Goal: Task Accomplishment & Management: Manage account settings

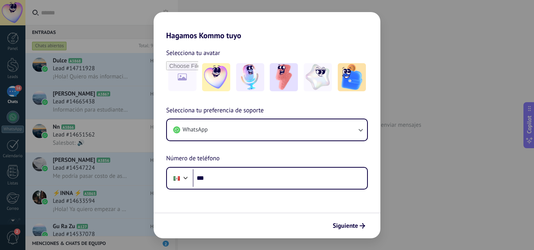
click at [278, 143] on div "Selecciona tu preferencia de soporte WhatsApp Número de teléfono Phone ***" at bounding box center [267, 148] width 227 height 84
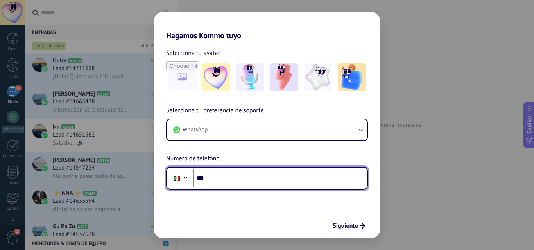
click at [267, 171] on input "***" at bounding box center [280, 179] width 174 height 18
click at [244, 183] on input "***" at bounding box center [280, 179] width 174 height 18
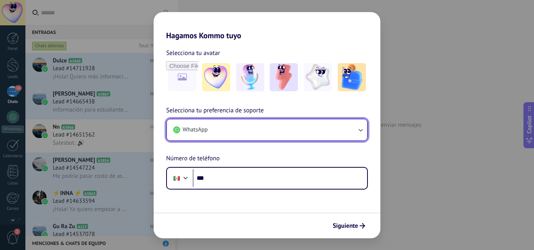
click at [254, 134] on button "WhatsApp" at bounding box center [267, 130] width 200 height 21
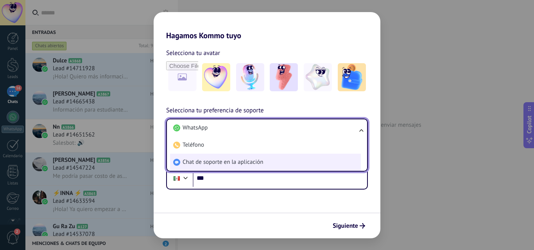
click at [242, 158] on li "Chat de soporte en la aplicación" at bounding box center [265, 162] width 191 height 17
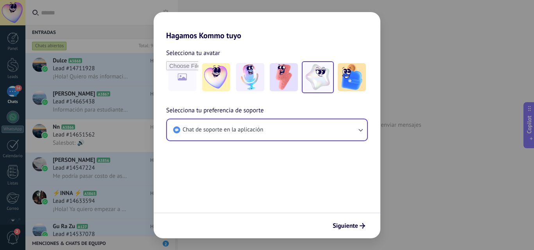
click at [327, 82] on img at bounding box center [318, 77] width 28 height 28
click at [359, 231] on button "Siguiente" at bounding box center [348, 226] width 39 height 13
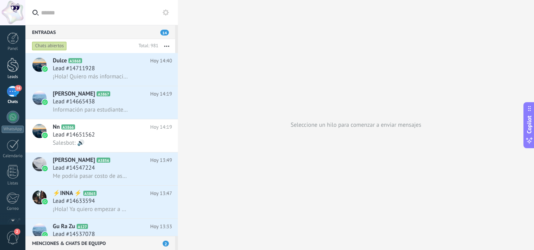
click at [13, 68] on div at bounding box center [13, 65] width 12 height 14
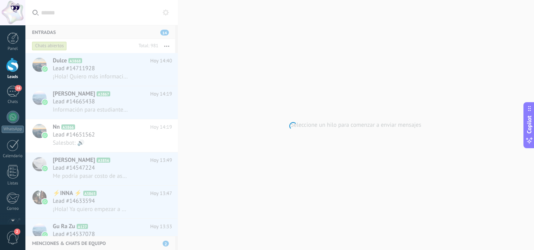
click at [18, 66] on div at bounding box center [13, 65] width 12 height 14
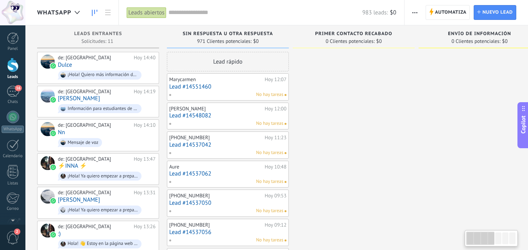
click at [85, 11] on div "Whatsapp" at bounding box center [62, 12] width 50 height 25
click at [79, 10] on div at bounding box center [77, 12] width 13 height 15
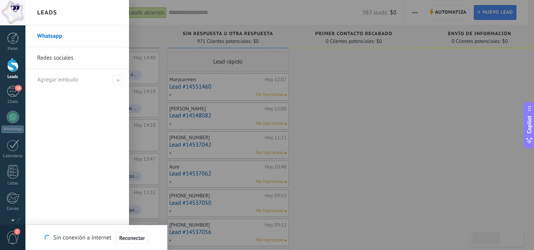
click at [111, 35] on link "Whatsapp" at bounding box center [79, 36] width 84 height 22
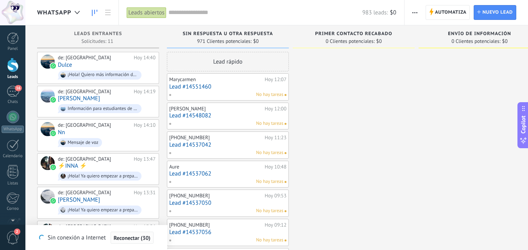
click at [142, 241] on span "Reconectar (30)" at bounding box center [132, 238] width 37 height 5
drag, startPoint x: 340, startPoint y: 110, endPoint x: 351, endPoint y: 112, distance: 11.1
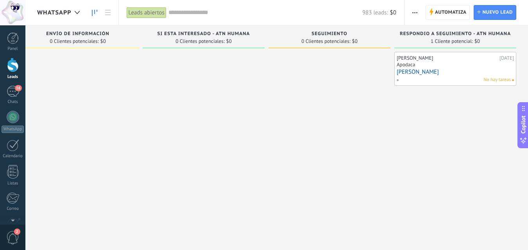
click at [225, 33] on span "Si esta interesado - atn humana" at bounding box center [203, 33] width 93 height 5
click at [240, 34] on span "Si esta interesado - atn humana" at bounding box center [203, 33] width 93 height 5
click at [252, 33] on div "Si esta interesado - atn humana" at bounding box center [204, 34] width 114 height 7
click at [244, 33] on span "Si esta interesado - atn humana" at bounding box center [203, 33] width 93 height 5
click at [253, 34] on div "Si esta interesado - atn humana" at bounding box center [204, 34] width 114 height 7
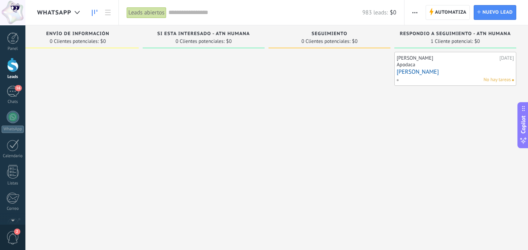
drag, startPoint x: 249, startPoint y: 31, endPoint x: 255, endPoint y: 32, distance: 5.9
click at [255, 32] on div "Si esta interesado - atn humana" at bounding box center [204, 34] width 114 height 7
click at [253, 32] on div "Si esta interesado - atn humana" at bounding box center [204, 34] width 114 height 7
click at [243, 32] on span "Si esta interesado - atn humana" at bounding box center [203, 33] width 93 height 5
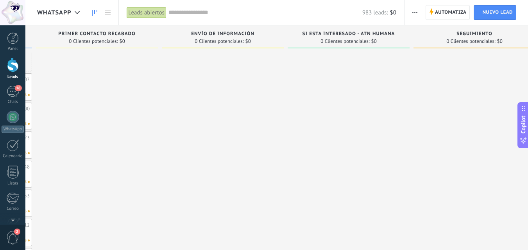
scroll to position [0, 402]
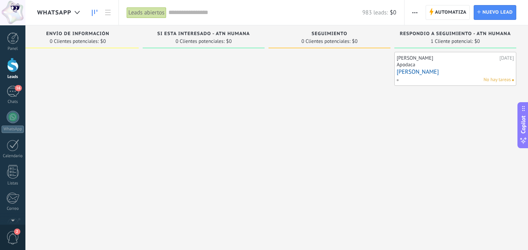
click at [156, 10] on div "Leads abiertos" at bounding box center [147, 12] width 40 height 11
click at [157, 12] on div "Leads abiertos" at bounding box center [147, 12] width 40 height 11
click at [191, 12] on input "text" at bounding box center [265, 13] width 194 height 8
click at [150, 12] on div "Leads abiertos" at bounding box center [147, 12] width 40 height 11
click at [164, 13] on div "Leads abiertos" at bounding box center [147, 12] width 40 height 11
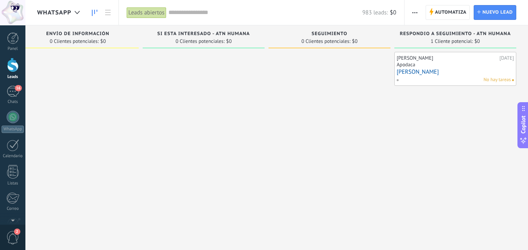
click at [162, 13] on div "Leads abiertos" at bounding box center [147, 12] width 40 height 11
click at [161, 14] on div "Leads abiertos" at bounding box center [147, 12] width 40 height 11
click at [181, 14] on input "text" at bounding box center [265, 13] width 194 height 8
click at [151, 10] on div "Leads abiertos" at bounding box center [147, 12] width 40 height 11
click at [188, 13] on input "text" at bounding box center [265, 13] width 194 height 8
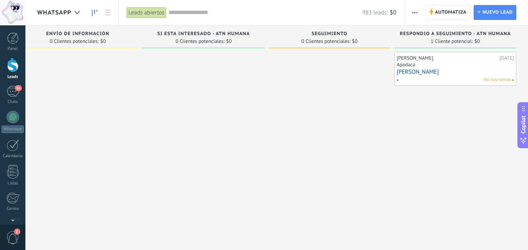
drag, startPoint x: 115, startPoint y: 10, endPoint x: 148, endPoint y: 11, distance: 32.5
click at [145, 11] on div "Whatsapp Leads abiertos Aplicar 983 leads: $0 Leads abiertos Mis leads Leads ga…" at bounding box center [276, 12] width 503 height 25
click at [147, 10] on div "Leads abiertos" at bounding box center [147, 12] width 40 height 11
drag, startPoint x: 147, startPoint y: 10, endPoint x: 138, endPoint y: 10, distance: 8.6
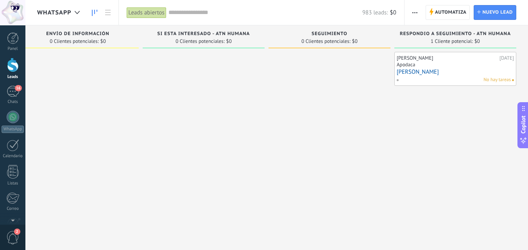
click at [138, 10] on div "Leads abiertos" at bounding box center [147, 12] width 40 height 11
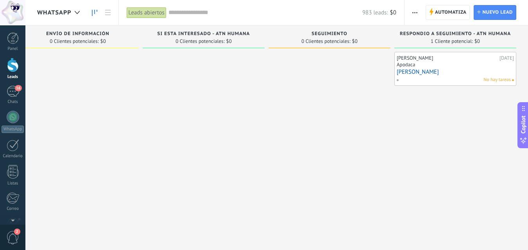
click at [138, 10] on div "Leads abiertos" at bounding box center [147, 12] width 40 height 11
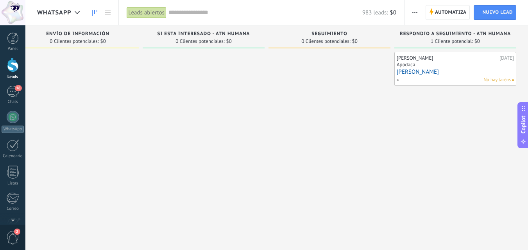
click at [138, 10] on div "Leads abiertos" at bounding box center [147, 12] width 40 height 11
click at [195, 14] on input "text" at bounding box center [265, 13] width 194 height 8
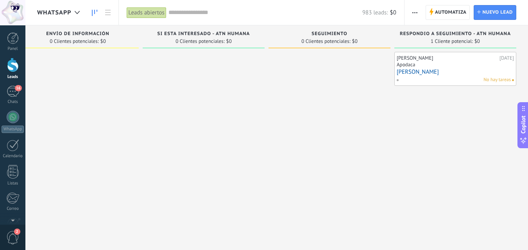
click at [197, 14] on input "text" at bounding box center [265, 13] width 194 height 8
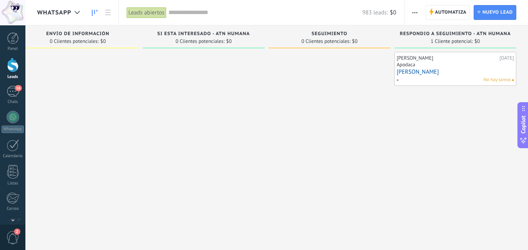
click at [197, 14] on input "text" at bounding box center [265, 13] width 194 height 8
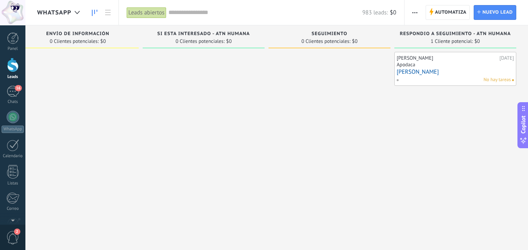
click at [158, 14] on div "Leads abiertos" at bounding box center [147, 12] width 40 height 11
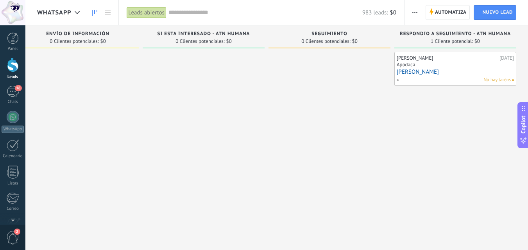
click at [159, 14] on div "Leads abiertos" at bounding box center [147, 12] width 40 height 11
click at [172, 10] on input "text" at bounding box center [265, 13] width 194 height 8
click at [78, 9] on div at bounding box center [77, 12] width 13 height 15
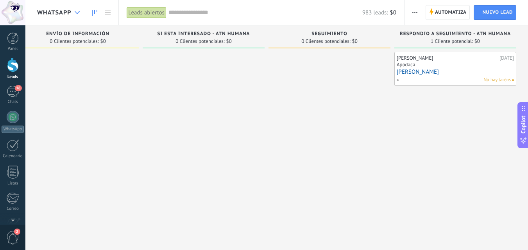
click at [78, 9] on div at bounding box center [77, 12] width 13 height 15
click at [10, 36] on div at bounding box center [13, 38] width 12 height 12
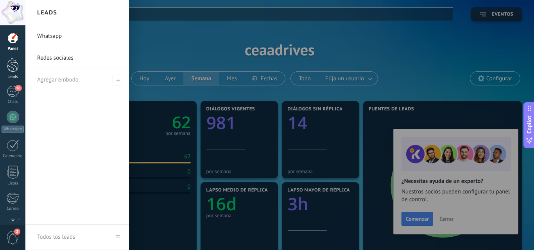
click at [7, 66] on div at bounding box center [13, 65] width 12 height 14
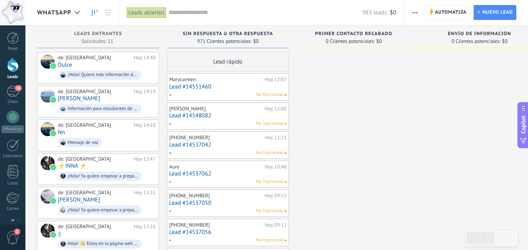
click at [147, 11] on div "Leads abiertos" at bounding box center [147, 12] width 40 height 11
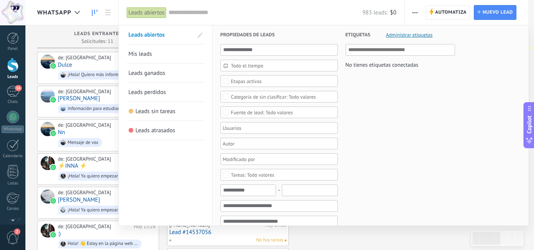
click at [168, 54] on link "Mis leads" at bounding box center [166, 54] width 74 height 19
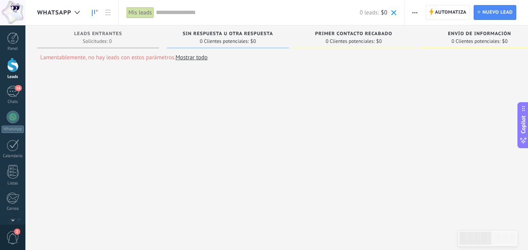
click at [142, 9] on div "Mis leads" at bounding box center [140, 12] width 27 height 11
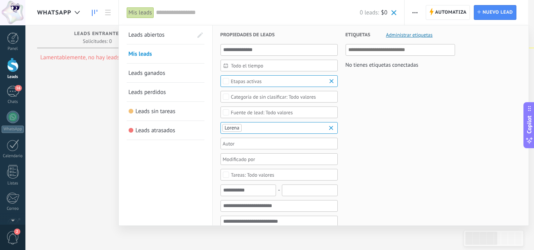
click at [147, 33] on span "Leads abiertos" at bounding box center [147, 34] width 36 height 7
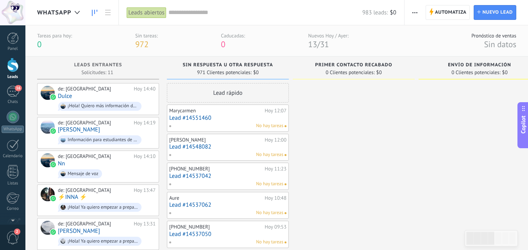
click at [235, 120] on link "Lead #14551460" at bounding box center [227, 118] width 117 height 7
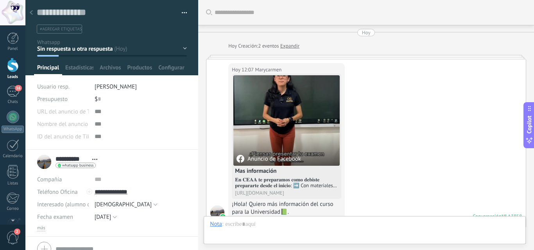
scroll to position [547, 0]
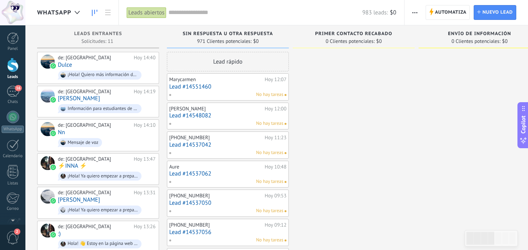
click at [151, 8] on div "Leads abiertos" at bounding box center [148, 12] width 42 height 25
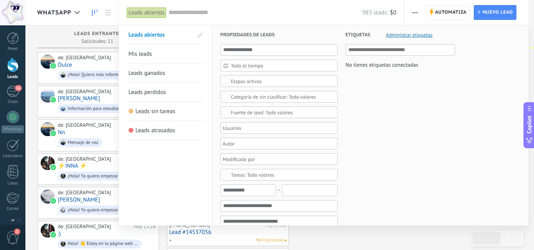
click at [151, 9] on div "Leads abiertos" at bounding box center [147, 12] width 40 height 11
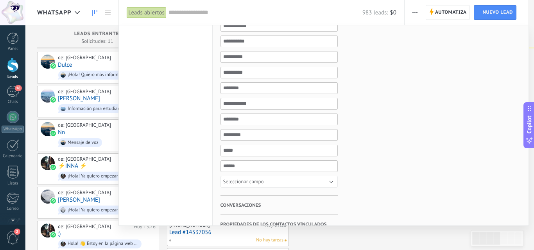
scroll to position [274, 0]
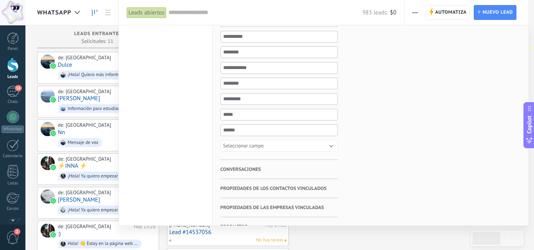
click at [281, 165] on h3 "Conversaciones" at bounding box center [278, 169] width 117 height 19
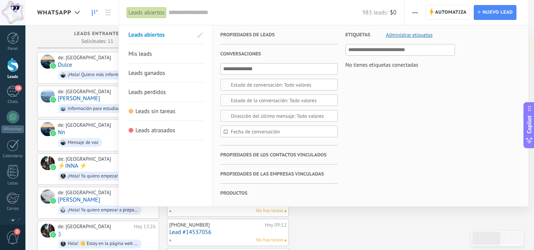
click at [285, 151] on span "Propiedades de los contactos vinculados" at bounding box center [273, 155] width 106 height 19
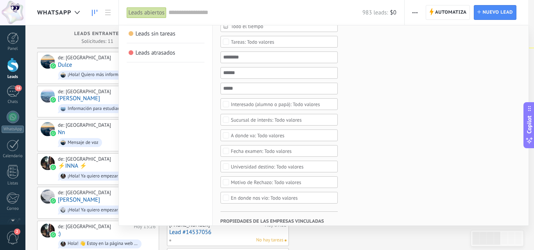
scroll to position [75, 0]
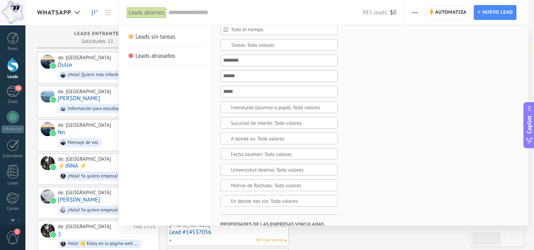
click at [249, 107] on div "Todo valores" at bounding box center [275, 108] width 89 height 6
click at [245, 132] on label "[DEMOGRAPHIC_DATA]" at bounding box center [279, 135] width 116 height 9
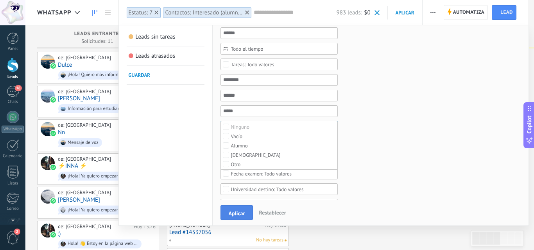
click at [240, 220] on button "Aplicar" at bounding box center [236, 213] width 33 height 15
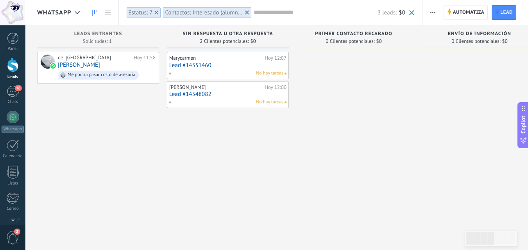
click at [246, 11] on use at bounding box center [247, 13] width 4 height 4
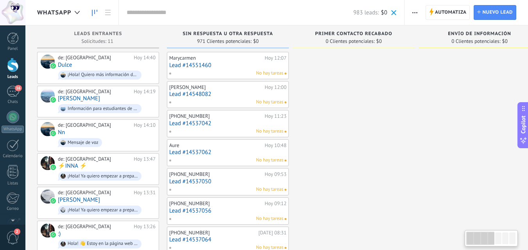
click at [219, 70] on div "No hay tareas" at bounding box center [226, 73] width 114 height 7
click at [233, 66] on link "Lead #14551460" at bounding box center [227, 65] width 117 height 7
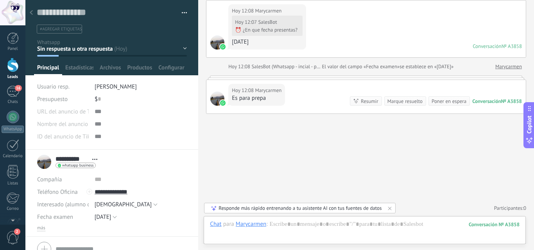
scroll to position [36, 0]
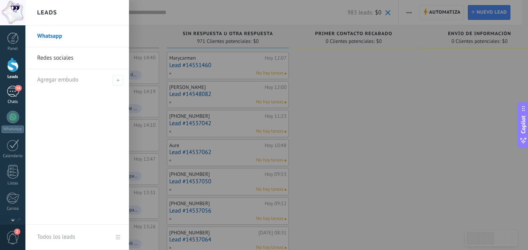
click at [15, 90] on div "16" at bounding box center [13, 91] width 13 height 11
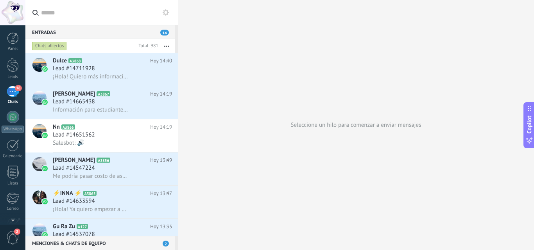
click at [58, 45] on div "Chats abiertos" at bounding box center [49, 45] width 35 height 9
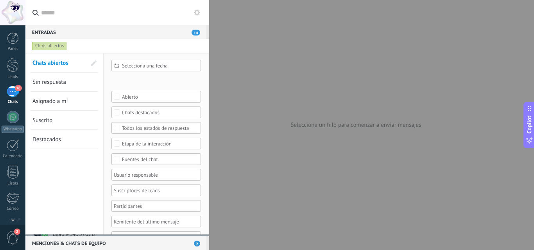
click at [50, 45] on div "Chats abiertos" at bounding box center [49, 45] width 35 height 9
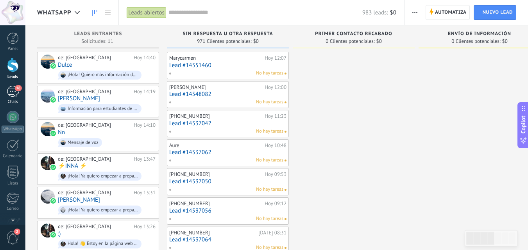
click at [7, 89] on div "16" at bounding box center [13, 91] width 13 height 11
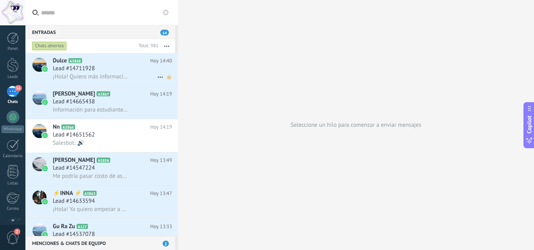
click at [167, 77] on use at bounding box center [169, 77] width 4 height 4
click at [167, 78] on use at bounding box center [169, 77] width 4 height 4
click at [130, 136] on div "Lead #14651562" at bounding box center [112, 135] width 119 height 8
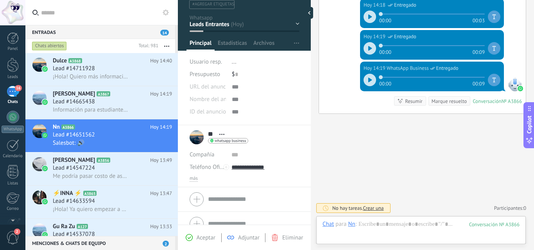
scroll to position [38, 0]
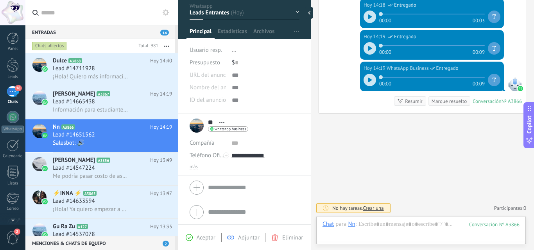
click at [366, 77] on div at bounding box center [369, 80] width 13 height 13
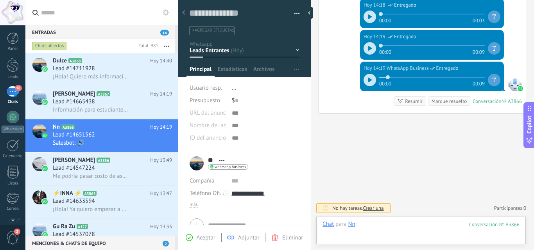
click at [383, 229] on div at bounding box center [420, 232] width 197 height 23
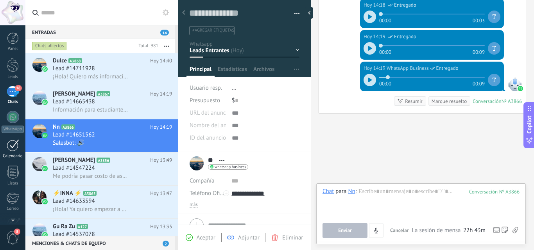
click at [16, 148] on div at bounding box center [13, 146] width 13 height 12
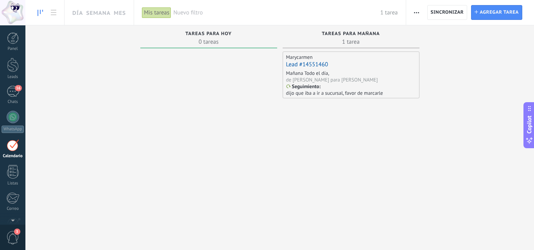
scroll to position [23, 0]
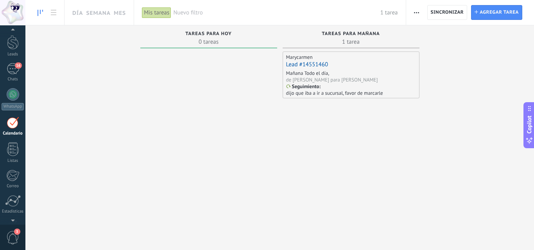
click at [363, 84] on div "Seguimiento : dijo que iba a ir a sucursal, favor de marcarle" at bounding box center [350, 90] width 129 height 13
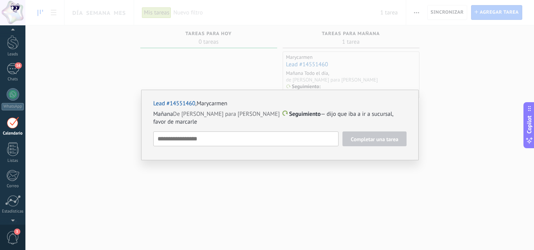
click at [299, 172] on div "Lead #14551460 , Marycarmen Mañana De Armando Capetillo para Lorena Seguimiento…" at bounding box center [279, 125] width 508 height 250
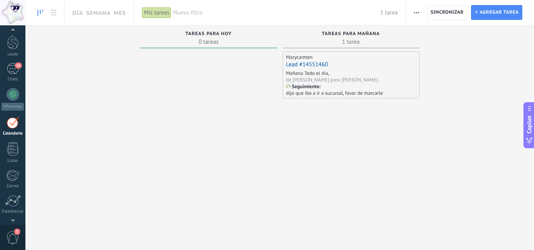
click at [335, 84] on div "Seguimiento : dijo que iba a ir a sucursal, favor de marcarle" at bounding box center [350, 90] width 129 height 13
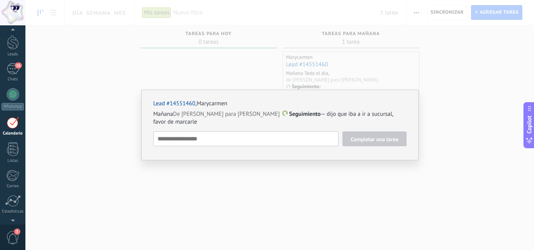
click at [308, 177] on div "Lead #14551460 , Marycarmen Mañana De Armando Capetillo para Lorena Seguimiento…" at bounding box center [279, 125] width 508 height 250
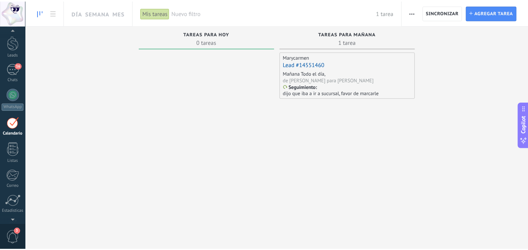
scroll to position [0, 0]
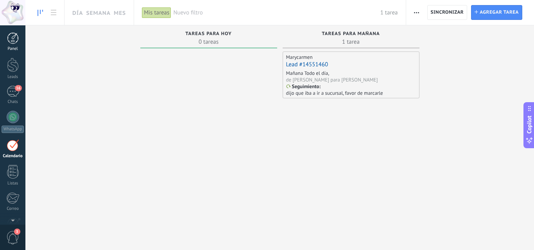
click at [13, 40] on div at bounding box center [13, 38] width 12 height 12
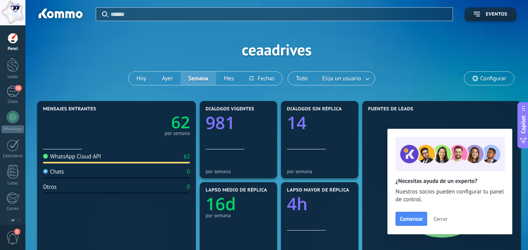
click at [439, 218] on span "Cerrar" at bounding box center [440, 218] width 14 height 5
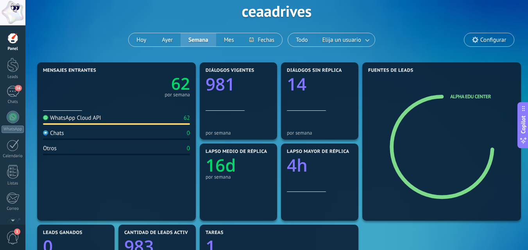
scroll to position [35, 0]
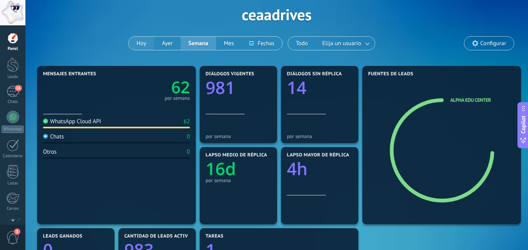
click at [139, 47] on button "Hoy" at bounding box center [141, 43] width 25 height 13
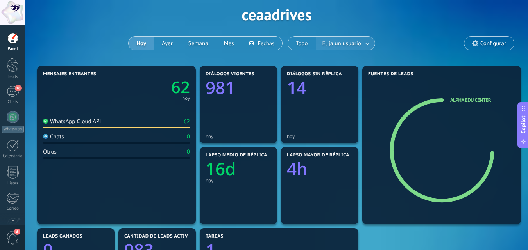
click at [343, 39] on span "Elija un usuario" at bounding box center [342, 43] width 42 height 11
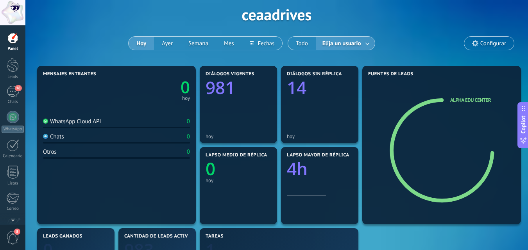
click at [345, 44] on span "Elija un usuario" at bounding box center [342, 43] width 42 height 11
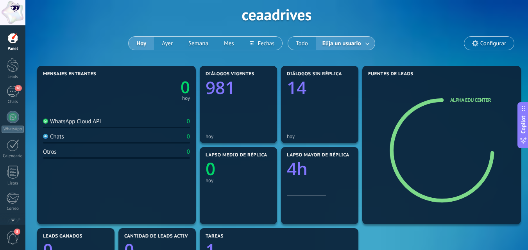
click at [345, 44] on span "Elija un usuario" at bounding box center [342, 43] width 42 height 11
click at [354, 44] on span "Elija un usuario" at bounding box center [342, 43] width 42 height 11
click at [307, 43] on button "Todo" at bounding box center [302, 43] width 28 height 13
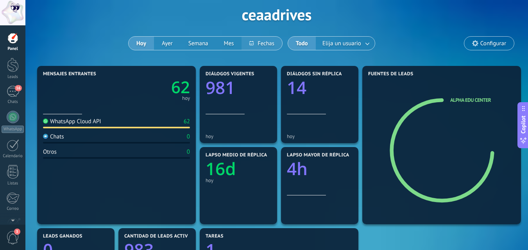
click at [261, 46] on button at bounding box center [262, 43] width 40 height 13
click at [199, 47] on div "Hoy Ayer Semana Mes" at bounding box center [205, 43] width 154 height 14
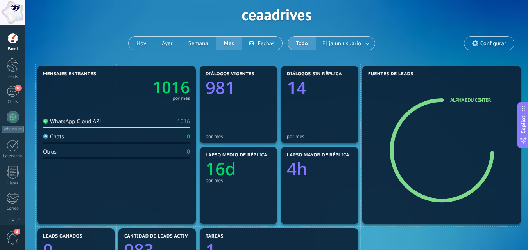
click at [429, 41] on div "Aplicar Eventos ceaadrives [PERSON_NAME] Semana Mes Todo Elija un usuario Confi…" at bounding box center [276, 14] width 479 height 99
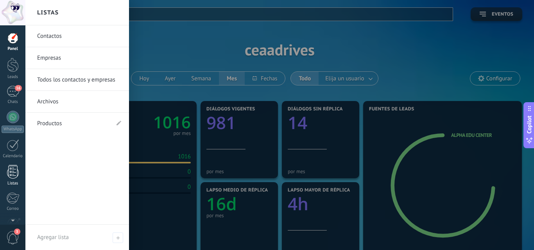
click at [8, 180] on link "Listas" at bounding box center [12, 175] width 25 height 21
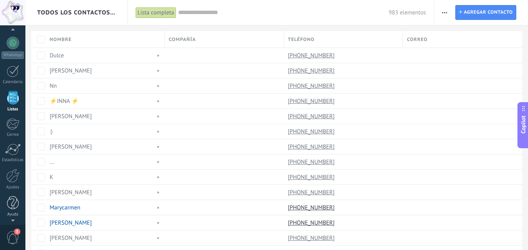
click at [17, 217] on div "© 2025 derechos reservados | Términos de uso Soporte técnico Lorena ID de cuent…" at bounding box center [12, 125] width 25 height 250
click at [18, 177] on div at bounding box center [12, 176] width 13 height 14
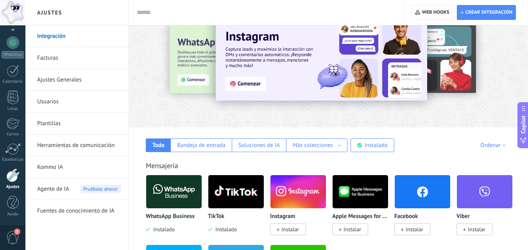
scroll to position [23, 0]
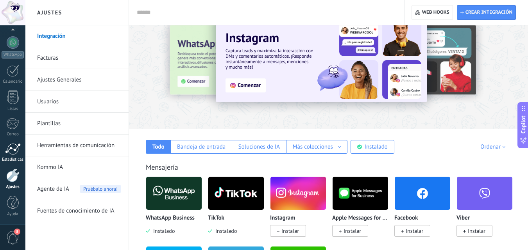
click at [16, 150] on div at bounding box center [13, 149] width 16 height 12
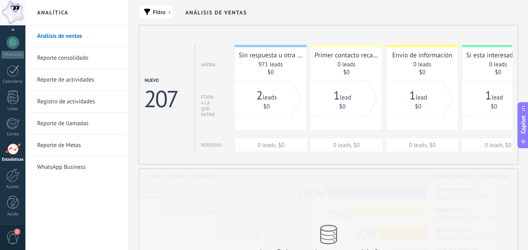
click at [65, 54] on link "Reporte consolidado" at bounding box center [79, 58] width 84 height 22
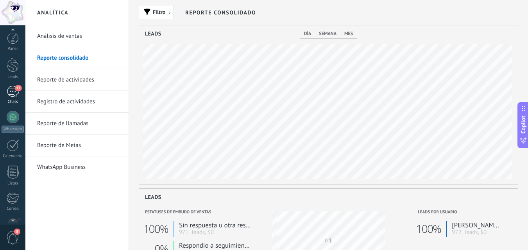
click at [14, 98] on link "17 Chats" at bounding box center [12, 95] width 25 height 19
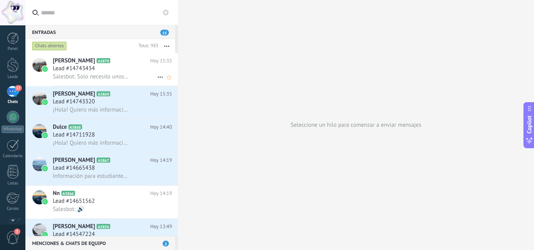
click at [127, 70] on div "Lead #14743434" at bounding box center [112, 69] width 119 height 8
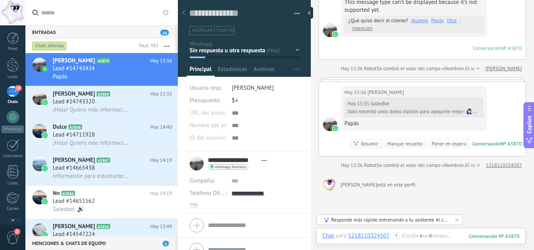
scroll to position [281, 0]
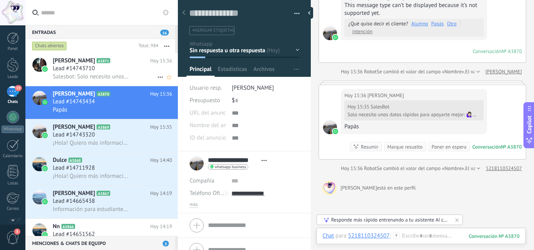
click at [138, 61] on h2 "Raquel González A3871" at bounding box center [101, 61] width 97 height 8
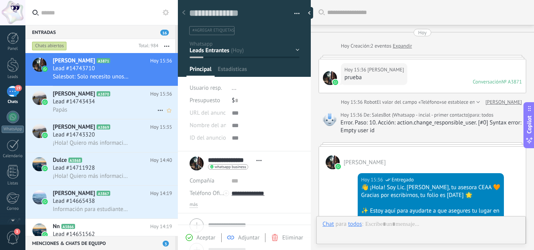
scroll to position [12, 0]
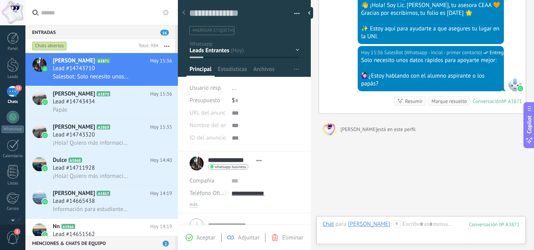
click at [389, 156] on div "Buscar Carga más Hoy Hoy Creación: 2 eventos Expandir Hoy 15:36 Raquel González…" at bounding box center [422, 42] width 223 height 449
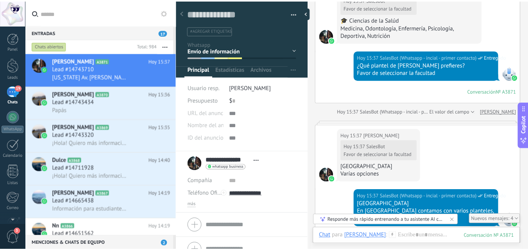
scroll to position [813, 0]
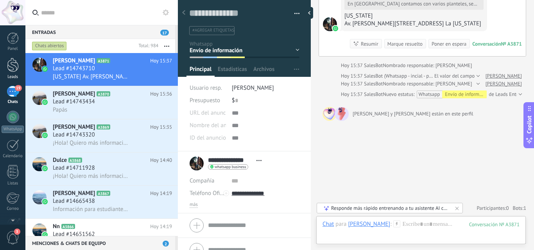
click at [18, 64] on div at bounding box center [13, 65] width 12 height 14
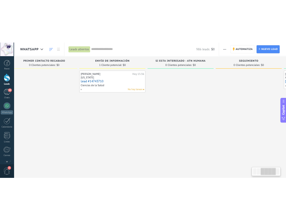
scroll to position [0, 274]
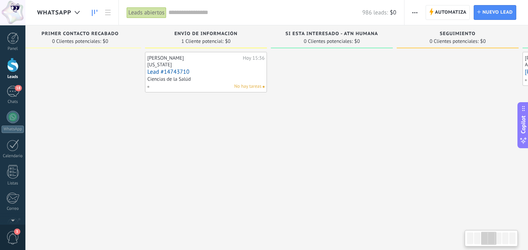
type textarea "**********"
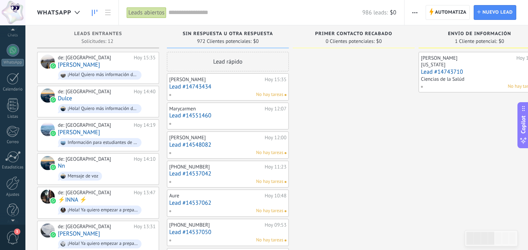
scroll to position [75, 0]
click at [20, 48] on link "WhatsApp" at bounding box center [12, 47] width 25 height 22
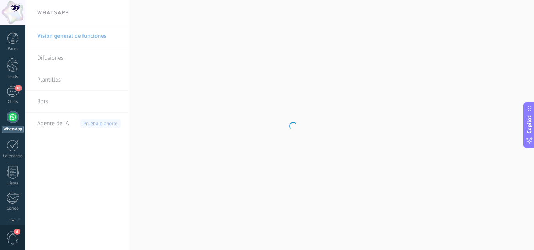
click at [43, 103] on body ".abecls-1,.abecls-2{fill-rule:evenodd}.abecls-2{fill:#fff} .abhcls-1{fill:none}…" at bounding box center [267, 125] width 534 height 250
click at [48, 104] on link "Bots" at bounding box center [79, 102] width 84 height 22
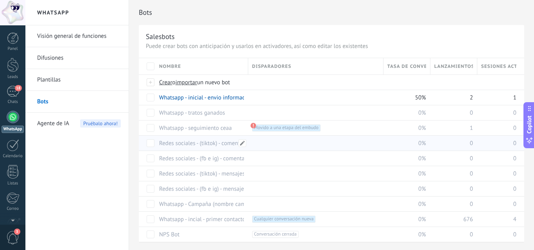
scroll to position [9, 0]
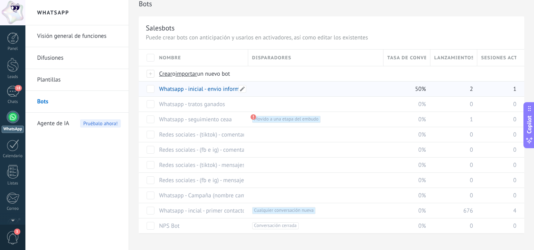
click at [201, 91] on link "Whatsapp - inicial - envio informacion" at bounding box center [206, 89] width 94 height 7
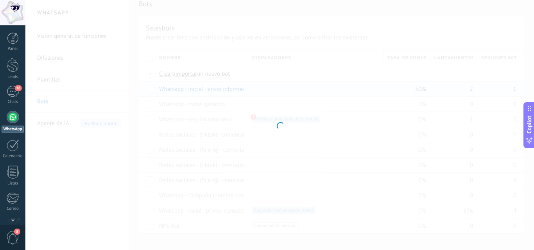
type input "**********"
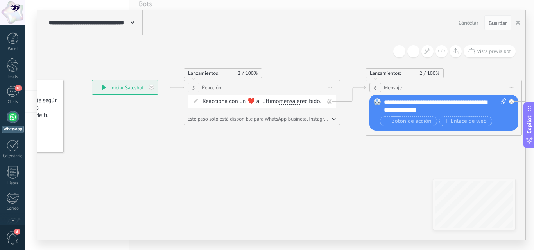
drag, startPoint x: 359, startPoint y: 168, endPoint x: 248, endPoint y: 154, distance: 112.3
drag, startPoint x: 337, startPoint y: 168, endPoint x: 238, endPoint y: 190, distance: 101.3
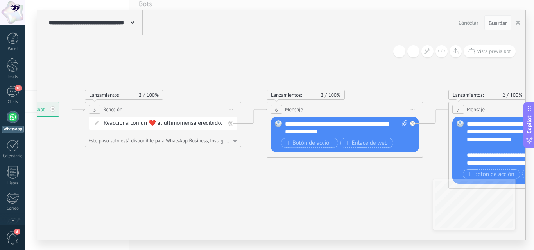
drag, startPoint x: 334, startPoint y: 180, endPoint x: 247, endPoint y: 148, distance: 93.0
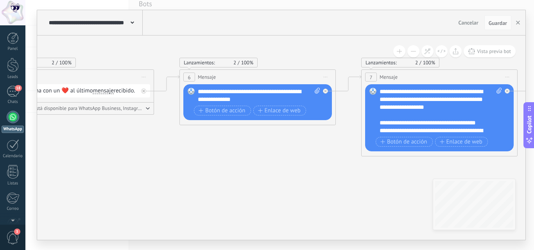
click at [263, 97] on div "**********" at bounding box center [259, 96] width 122 height 16
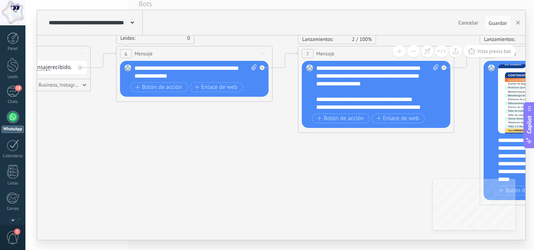
drag, startPoint x: 368, startPoint y: 184, endPoint x: 285, endPoint y: 152, distance: 88.5
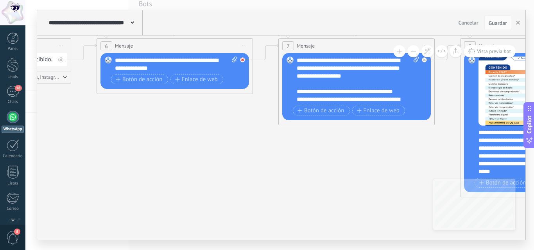
click at [243, 59] on icon at bounding box center [242, 60] width 3 height 3
click at [462, 26] on button "Cancelar" at bounding box center [468, 23] width 26 height 12
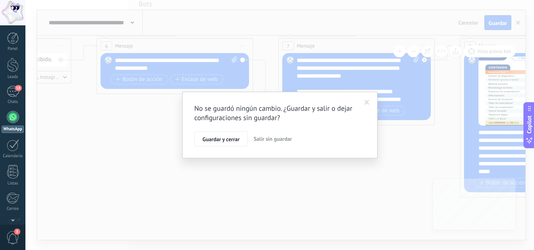
click at [271, 141] on span "Salir sin guardar" at bounding box center [273, 139] width 38 height 7
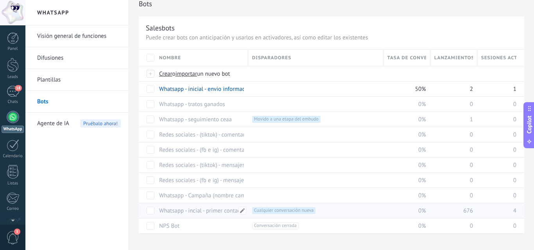
click at [196, 211] on link "Whatsapp - incial - primer contacto" at bounding box center [202, 211] width 86 height 7
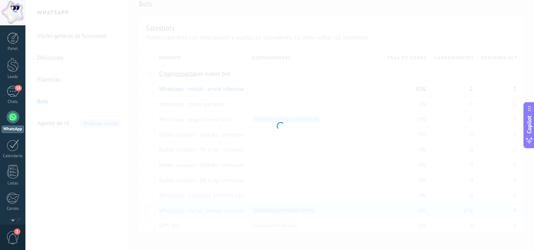
type input "**********"
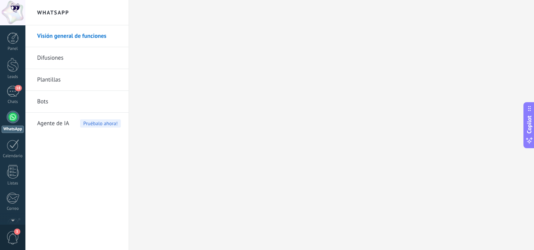
click at [9, 117] on div at bounding box center [13, 117] width 13 height 13
click at [18, 120] on div at bounding box center [13, 117] width 13 height 13
click at [79, 163] on div "Visión general de funciones Difusiones Plantillas Bots Agente de IA Pruébalo ah…" at bounding box center [76, 137] width 103 height 225
click at [14, 98] on link "18 Chats" at bounding box center [12, 95] width 25 height 19
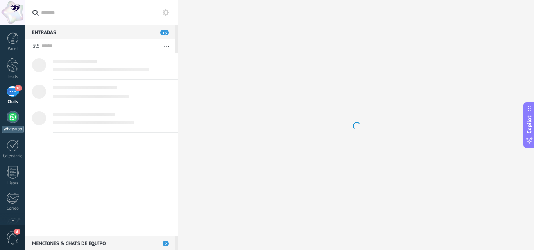
click at [16, 117] on div at bounding box center [13, 117] width 13 height 13
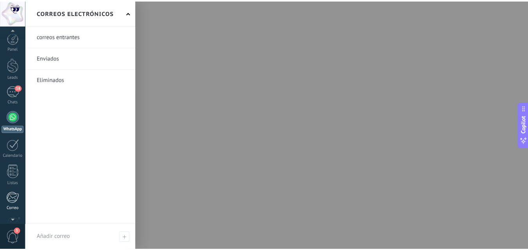
scroll to position [75, 0]
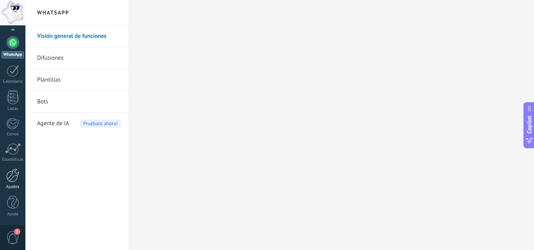
click at [13, 180] on div at bounding box center [12, 176] width 13 height 14
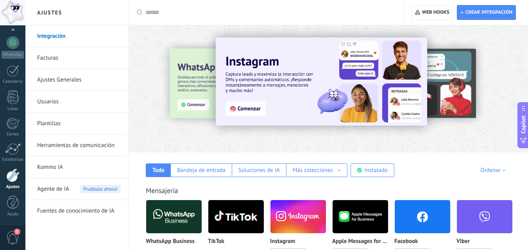
click at [66, 129] on link "Plantillas" at bounding box center [79, 124] width 84 height 22
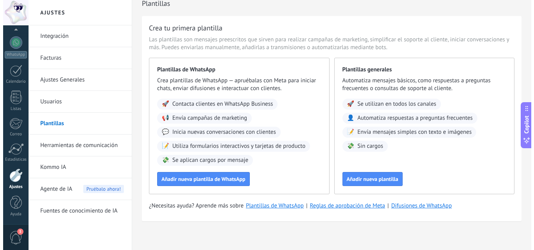
scroll to position [13, 0]
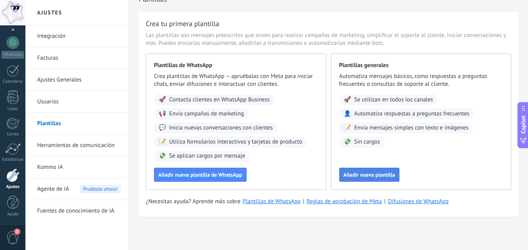
click at [373, 181] on button "Añadir nueva plantilla" at bounding box center [369, 175] width 60 height 14
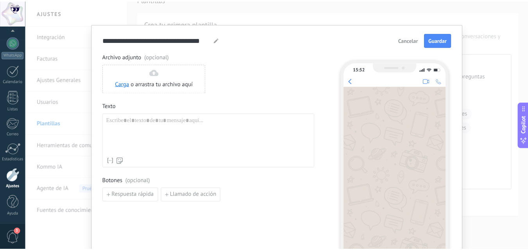
scroll to position [0, 0]
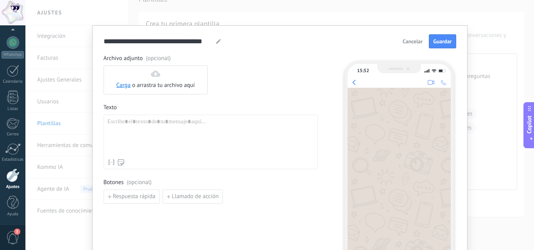
click at [403, 45] on button "Cancelar" at bounding box center [412, 42] width 27 height 12
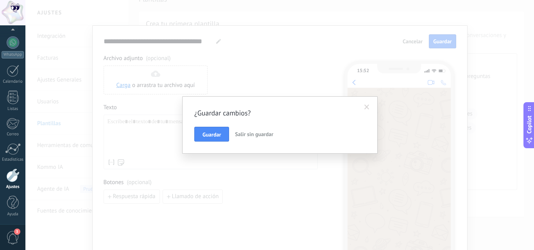
click at [249, 134] on span "Salir sin guardar" at bounding box center [254, 134] width 38 height 7
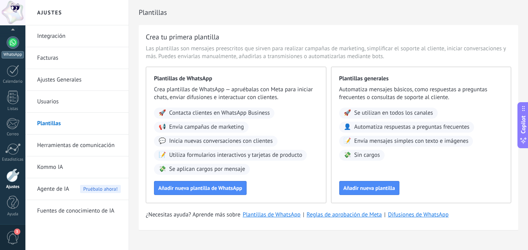
click at [14, 44] on div at bounding box center [13, 42] width 13 height 13
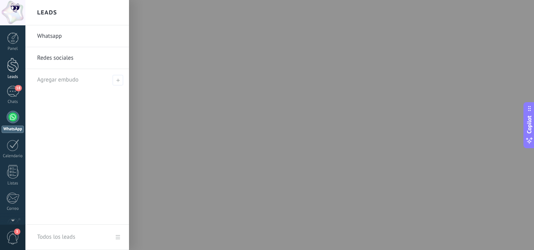
click at [13, 60] on div at bounding box center [13, 65] width 12 height 14
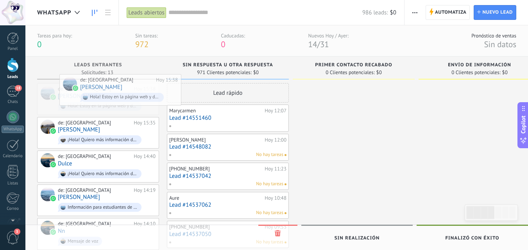
drag, startPoint x: 136, startPoint y: 94, endPoint x: 165, endPoint y: 80, distance: 32.2
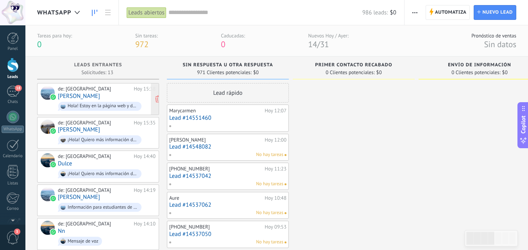
click at [115, 93] on div "de: Alpha Edu Center Hoy 15:38 Arely Rodriguez Hola! Estoy en la página web y d…" at bounding box center [107, 99] width 98 height 27
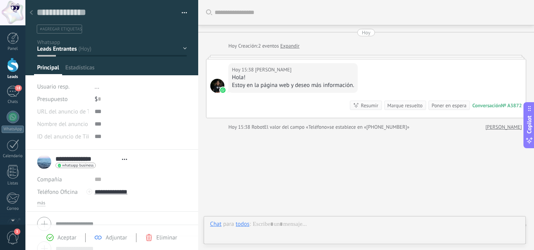
type textarea "**********"
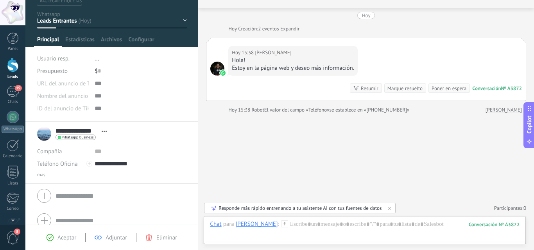
scroll to position [36, 0]
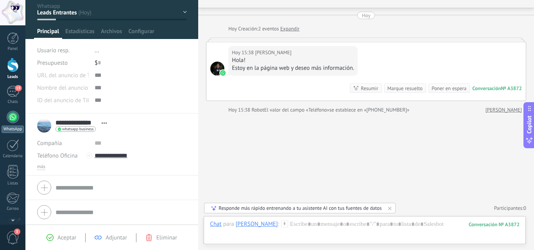
click at [12, 116] on div at bounding box center [13, 117] width 13 height 13
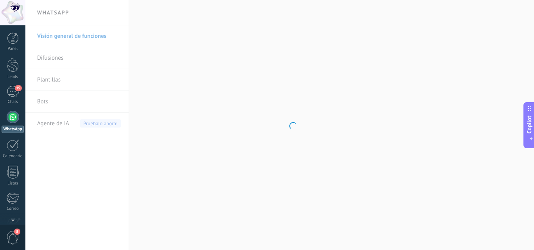
click at [65, 102] on body ".abecls-1,.abecls-2{fill-rule:evenodd}.abecls-2{fill:#fff} .abhcls-1{fill:none}…" at bounding box center [267, 125] width 534 height 250
click at [59, 102] on link "Bots" at bounding box center [79, 102] width 84 height 22
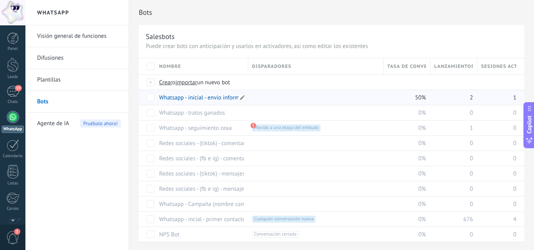
click at [221, 97] on link "Whatsapp - inicial - envio informacion" at bounding box center [206, 97] width 94 height 7
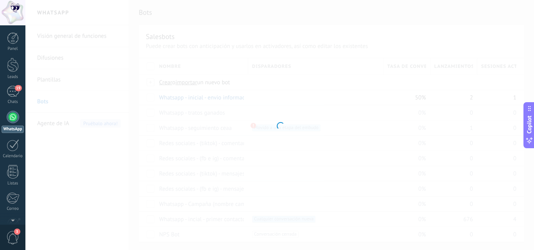
type input "**********"
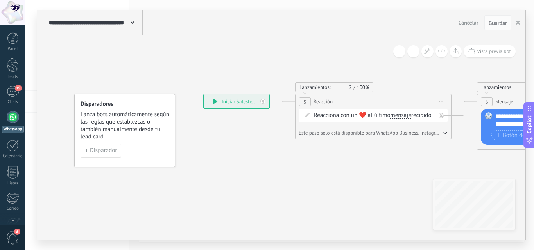
click at [221, 97] on div "**********" at bounding box center [279, 125] width 508 height 250
click at [221, 97] on div "**********" at bounding box center [237, 102] width 66 height 14
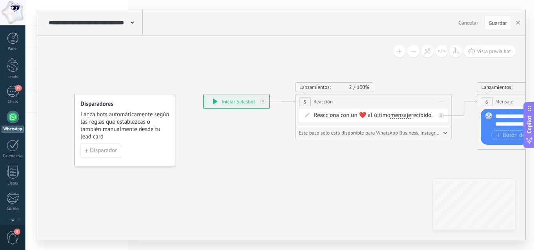
click at [221, 97] on div "**********" at bounding box center [237, 102] width 66 height 14
click at [9, 99] on link "19 Chats" at bounding box center [12, 95] width 25 height 19
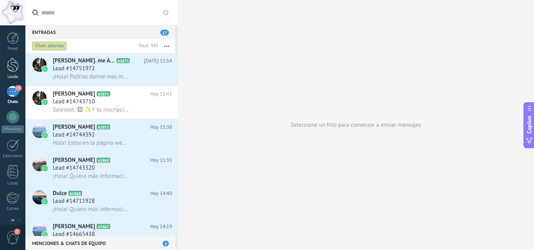
click at [9, 68] on div at bounding box center [13, 65] width 12 height 14
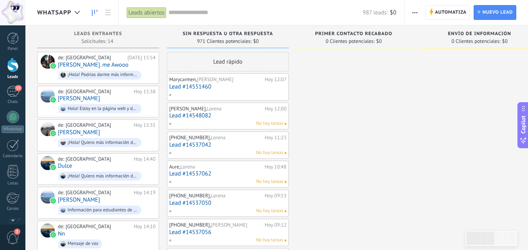
click at [214, 88] on link "Lead #14551460" at bounding box center [227, 87] width 117 height 7
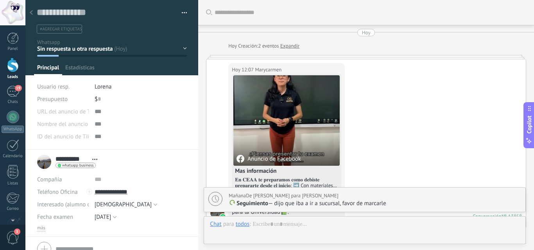
scroll to position [587, 0]
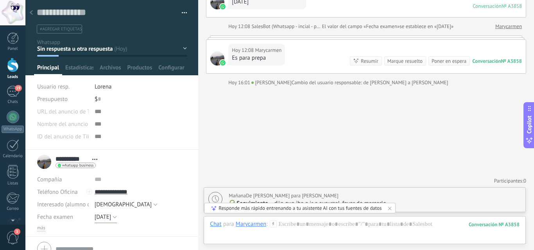
click at [114, 218] on button "Junio 26" at bounding box center [106, 217] width 23 height 13
click at [146, 148] on div "URL del anuncio de TikTok Pasar Copiar Nombre del anuncio de TikTok ID del anun…" at bounding box center [112, 128] width 150 height 45
click at [9, 87] on div "19" at bounding box center [13, 91] width 13 height 11
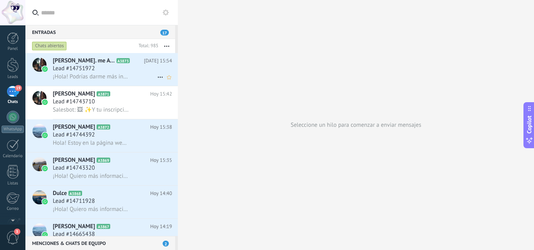
click at [100, 74] on span "¡Hola! Podrías darme más información de..." at bounding box center [91, 76] width 76 height 7
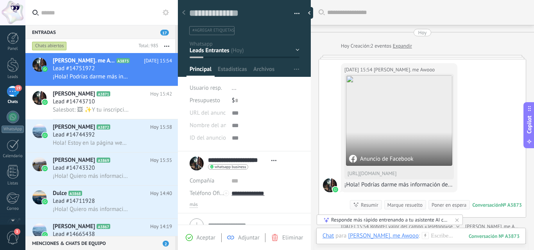
click at [113, 13] on input "text" at bounding box center [106, 12] width 131 height 25
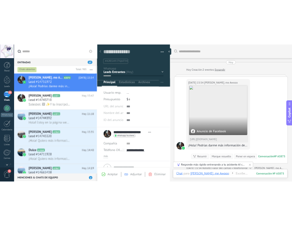
scroll to position [117, 0]
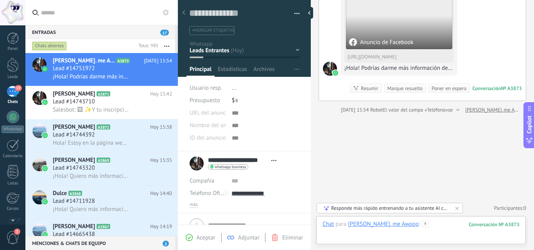
click at [427, 232] on div at bounding box center [420, 232] width 197 height 23
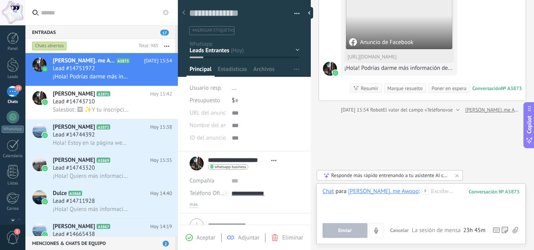
click at [393, 146] on div "Buscar Carga más Hoy Hoy Creación: 2 eventos Expandir Hoy 15:54 Leticia Mtz. me…" at bounding box center [422, 66] width 223 height 367
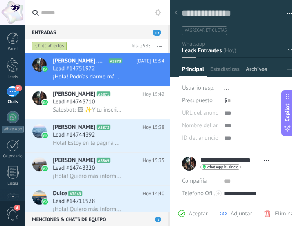
scroll to position [7, 0]
click at [270, 20] on div "Guardar y crear Imprimir Administrar etiquetas Exportar a excel" at bounding box center [236, 21] width 111 height 28
click at [124, 95] on h2 "Raquel González A3871" at bounding box center [97, 94] width 89 height 8
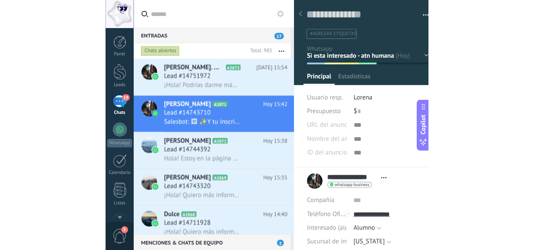
scroll to position [12, 0]
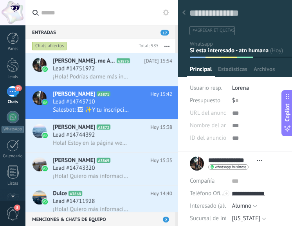
type textarea "**********"
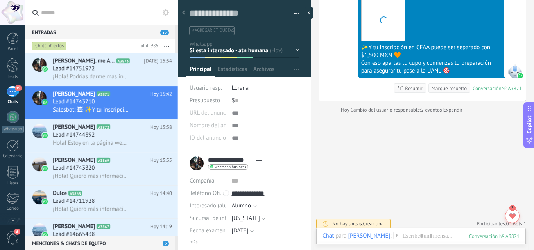
scroll to position [7, 0]
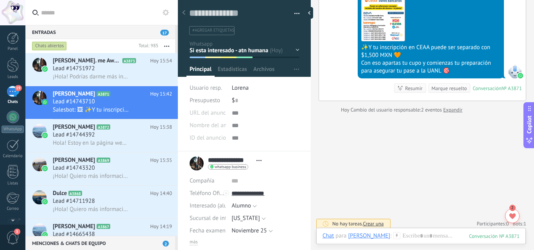
click at [294, 14] on span "button" at bounding box center [296, 15] width 5 height 2
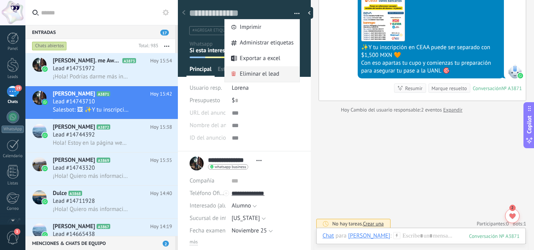
click at [260, 74] on span "Eliminar el lead" at bounding box center [259, 74] width 39 height 16
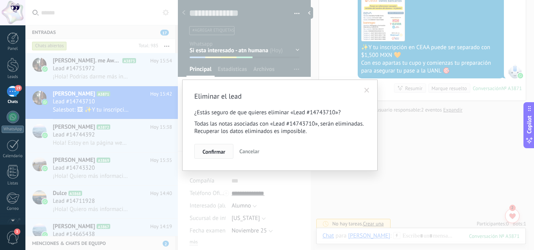
click at [217, 152] on span "Confirmar" at bounding box center [213, 151] width 23 height 5
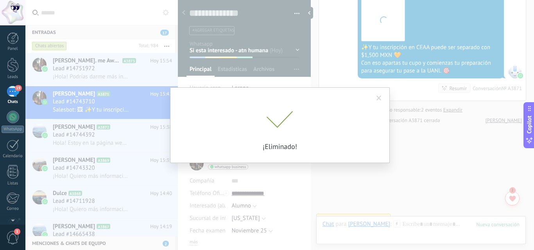
scroll to position [1760, 0]
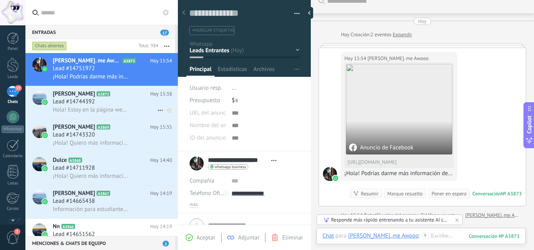
click at [111, 106] on span "Hola! Estoy en la página web y deseo más información." at bounding box center [91, 109] width 76 height 7
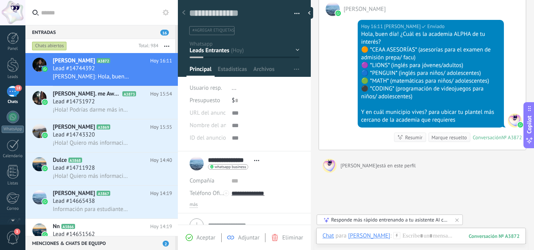
scroll to position [91, 0]
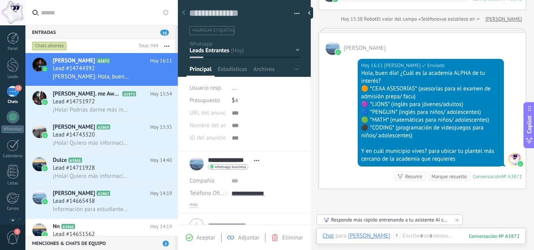
click at [494, 70] on div "Hoy 16:11 [PERSON_NAME] Enviado" at bounding box center [430, 66] width 139 height 8
click at [498, 79] on div "Hoy 16:11 [PERSON_NAME] Enviado Hola, buen día! ¿Cuál es la academia ALPHA de t…" at bounding box center [431, 113] width 146 height 108
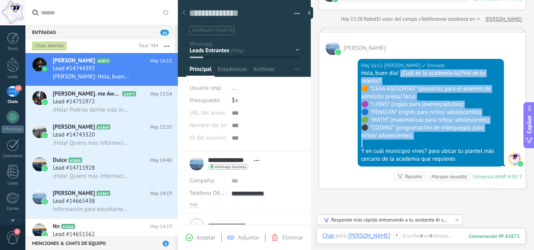
drag, startPoint x: 399, startPoint y: 88, endPoint x: 465, endPoint y: 156, distance: 94.2
click at [465, 156] on div "Hola, buen día! ¿Cuál es la academia ALPHA de tu interés? 🟠 *CEAA ASESORÍAS* (a…" at bounding box center [430, 117] width 139 height 94
click at [465, 148] on div at bounding box center [430, 144] width 139 height 8
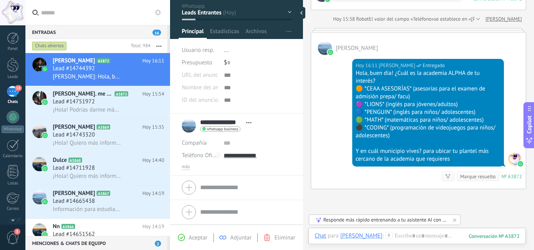
scroll to position [7, 0]
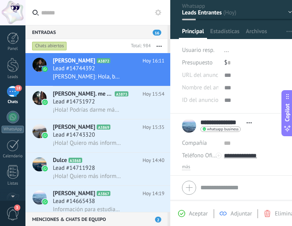
click at [96, 14] on input "text" at bounding box center [102, 12] width 123 height 25
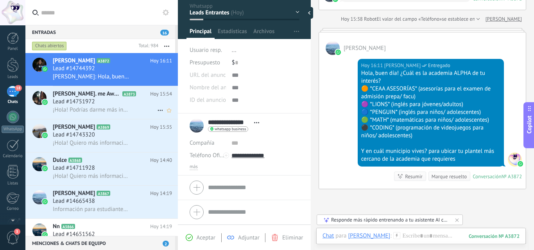
click at [124, 100] on div "Lead #14751972" at bounding box center [112, 102] width 119 height 8
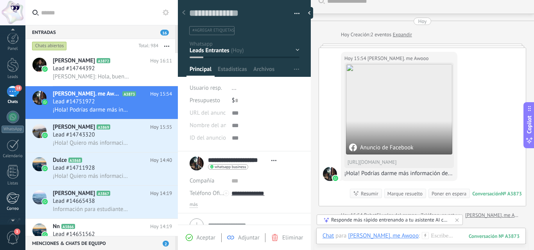
scroll to position [75, 0]
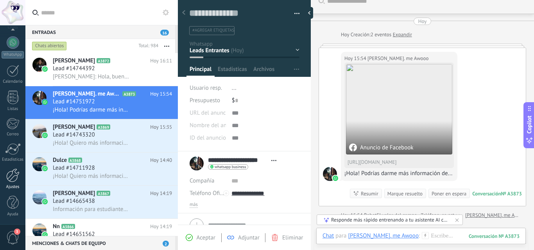
click at [14, 178] on div at bounding box center [12, 176] width 13 height 14
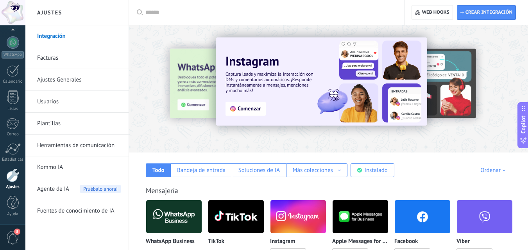
click at [87, 79] on link "Ajustes Generales" at bounding box center [79, 80] width 84 height 22
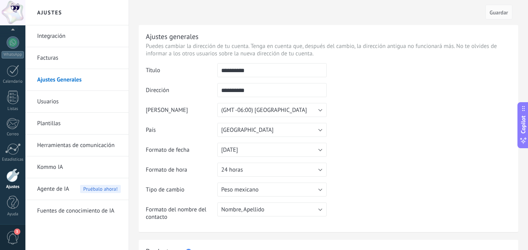
click at [80, 102] on link "Usuarios" at bounding box center [79, 102] width 84 height 22
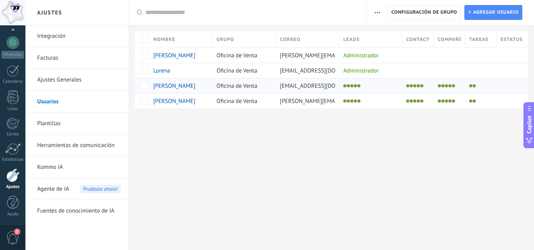
click at [353, 86] on li at bounding box center [351, 85] width 3 height 3
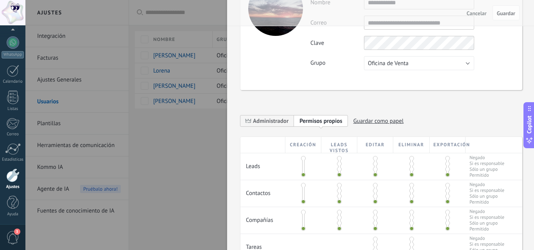
scroll to position [109, 0]
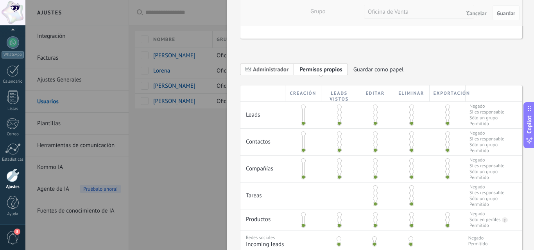
click at [274, 68] on span "Administrador" at bounding box center [271, 69] width 36 height 7
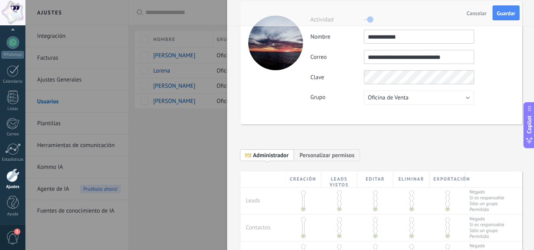
scroll to position [20, 0]
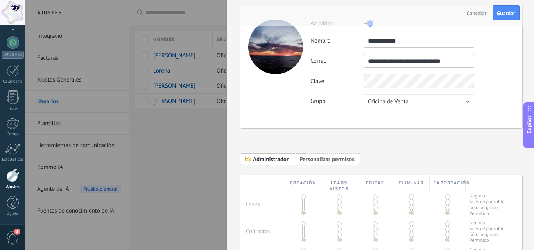
click at [313, 156] on span "Personalizar permisos" at bounding box center [326, 159] width 55 height 7
click at [276, 162] on span "Administrador" at bounding box center [271, 159] width 36 height 7
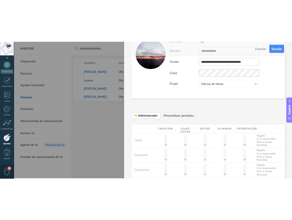
scroll to position [0, 0]
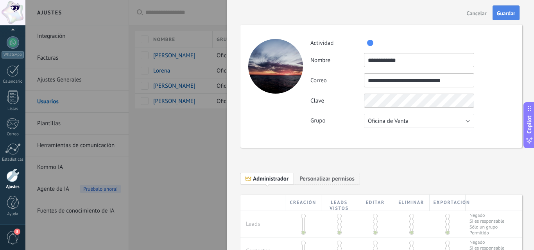
click at [508, 8] on button "Guardar" at bounding box center [505, 12] width 27 height 15
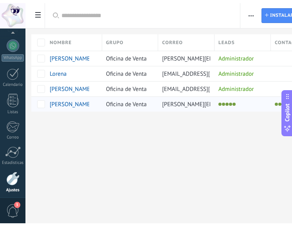
scroll to position [105, 0]
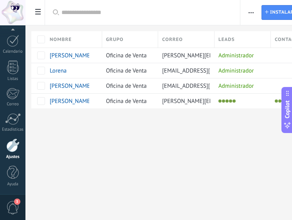
click at [256, 166] on div "Ajustes Integración Facturas Ajustes Generales Usuarios Plantillas Herramientas…" at bounding box center [162, 110] width 275 height 220
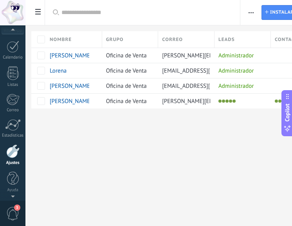
scroll to position [0, 0]
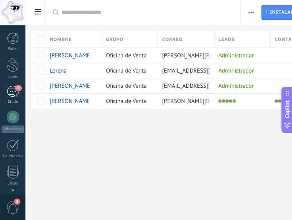
click at [14, 95] on div "20" at bounding box center [13, 91] width 13 height 11
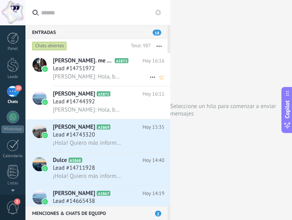
click at [109, 72] on div "Lead #14751972" at bounding box center [108, 69] width 111 height 8
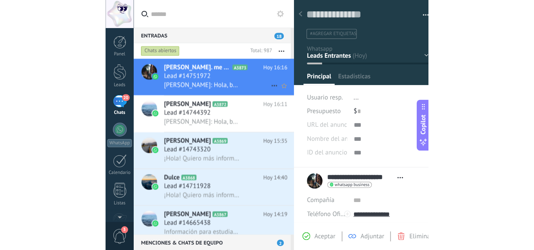
scroll to position [12, 0]
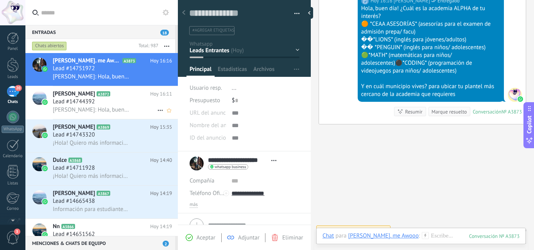
click at [100, 109] on span "[PERSON_NAME]: Hola, buen día! ¿Cuál es la academia ALPHA de tu interés? 🟠 *CEA…" at bounding box center [91, 109] width 76 height 7
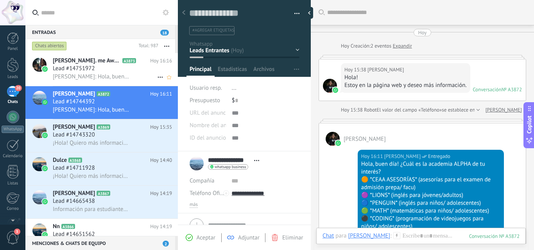
scroll to position [89, 0]
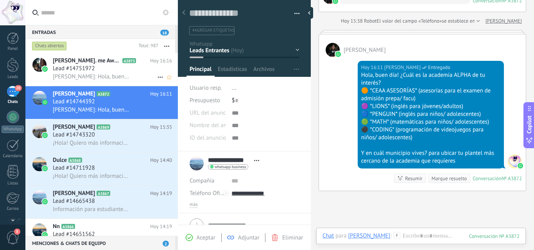
click at [80, 68] on span "Lead #14751972" at bounding box center [74, 69] width 42 height 8
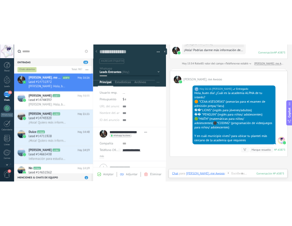
scroll to position [7, 0]
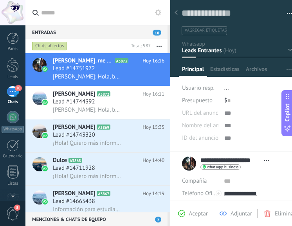
click at [116, 17] on input "text" at bounding box center [102, 12] width 123 height 25
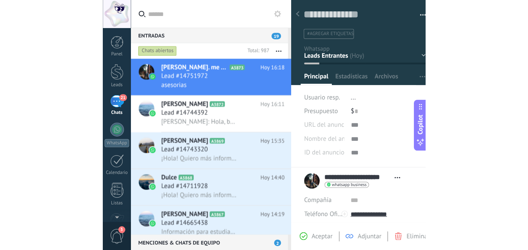
scroll to position [272, 0]
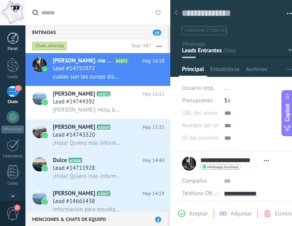
click at [14, 36] on div at bounding box center [13, 38] width 12 height 12
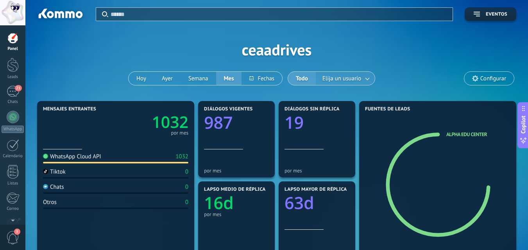
click at [347, 79] on span "Elija un usuario" at bounding box center [342, 78] width 42 height 11
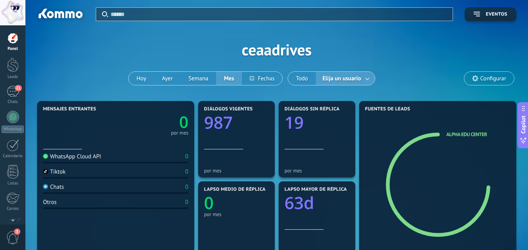
click at [343, 81] on span "Elija un usuario" at bounding box center [342, 78] width 42 height 11
click at [362, 76] on link at bounding box center [368, 78] width 14 height 13
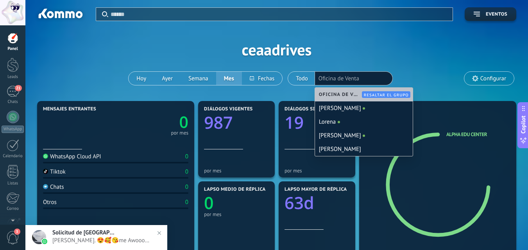
click at [379, 48] on div "Aplicar Eventos ceaadrives [PERSON_NAME] Semana Mes Todo Elija un usuario Ofici…" at bounding box center [276, 49] width 479 height 99
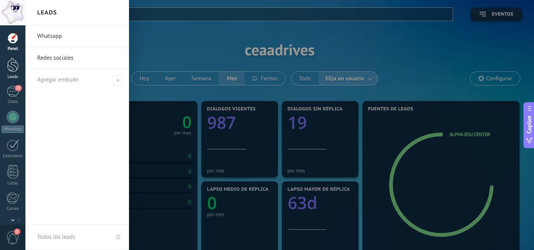
click at [18, 69] on div at bounding box center [13, 65] width 12 height 14
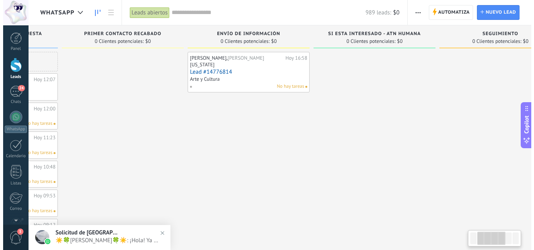
scroll to position [0, 234]
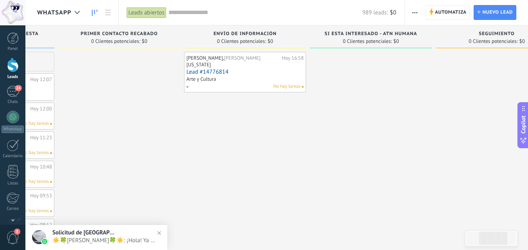
click at [294, 75] on link "Lead #14776814" at bounding box center [244, 72] width 117 height 7
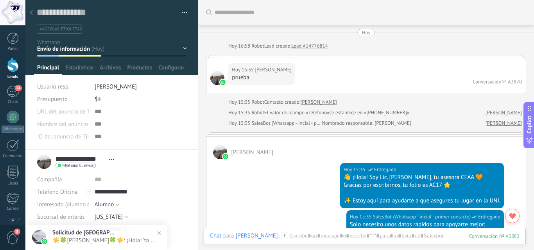
scroll to position [1525, 0]
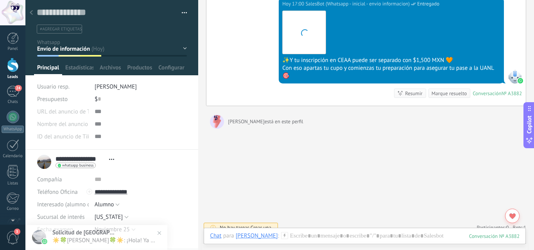
click at [179, 7] on button "button" at bounding box center [181, 13] width 11 height 12
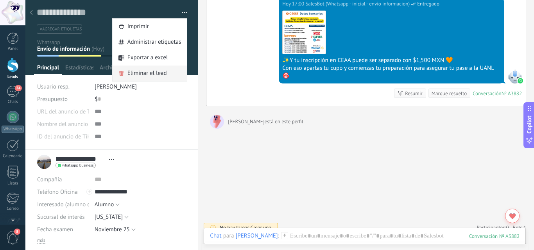
click at [156, 73] on span "Eliminar el lead" at bounding box center [146, 74] width 39 height 16
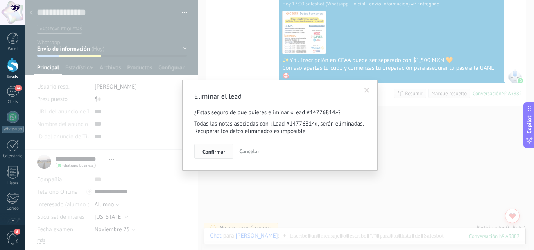
click at [217, 149] on span "Confirmar" at bounding box center [213, 151] width 23 height 5
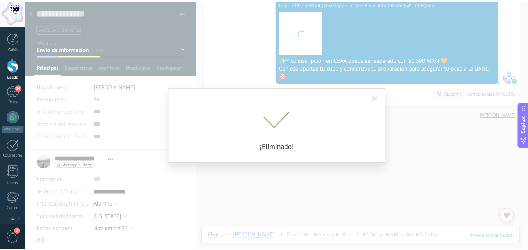
scroll to position [1538, 0]
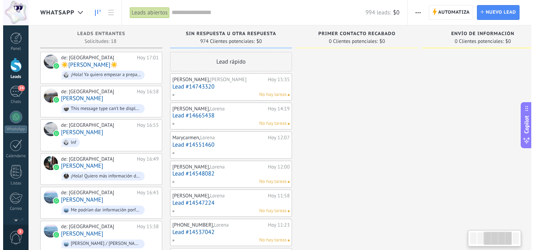
scroll to position [0, 402]
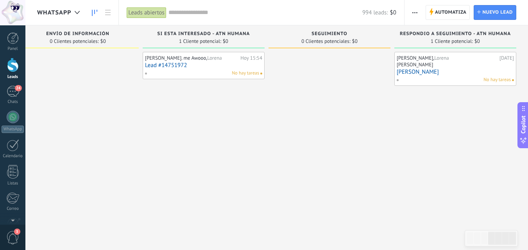
click at [499, 68] on div "[PERSON_NAME]" at bounding box center [455, 65] width 117 height 7
click at [469, 76] on div "[PERSON_NAME] [DATE] [PERSON_NAME] hay tareas" at bounding box center [455, 68] width 117 height 29
click at [470, 64] on div "[PERSON_NAME]" at bounding box center [455, 65] width 117 height 7
click at [500, 67] on div "[PERSON_NAME]" at bounding box center [455, 65] width 117 height 7
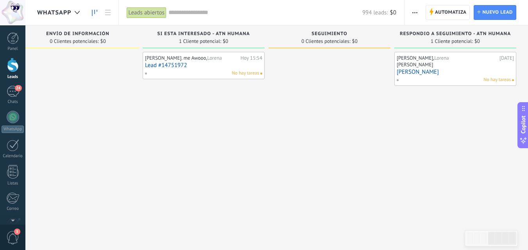
click at [454, 65] on div "[PERSON_NAME]" at bounding box center [455, 65] width 117 height 7
click at [434, 60] on span "Lorena" at bounding box center [441, 58] width 15 height 7
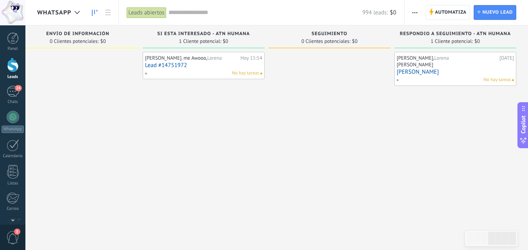
click at [434, 60] on span "Lorena" at bounding box center [441, 58] width 15 height 7
click at [426, 75] on link "[PERSON_NAME]" at bounding box center [455, 72] width 117 height 7
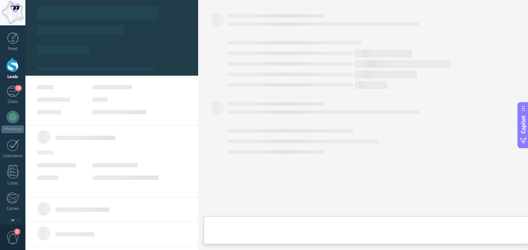
click at [426, 75] on body ".abecls-1,.abecls-2{fill-rule:evenodd}.abecls-2{fill:#fff} .abhcls-1{fill:none}…" at bounding box center [264, 125] width 528 height 250
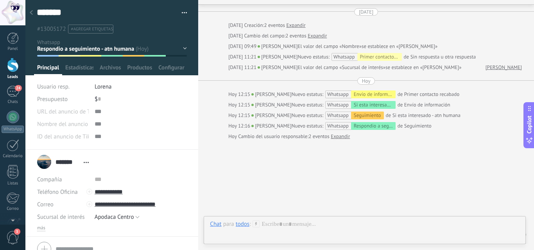
scroll to position [47, 0]
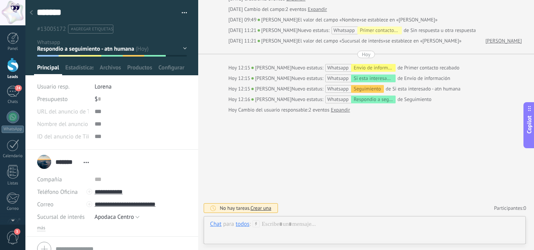
click at [185, 13] on div "******* [PERSON_NAME] Guardar y crear Imprimir Administrar etiquetas Exportar a…" at bounding box center [111, 17] width 173 height 34
click at [182, 13] on button "button" at bounding box center [181, 13] width 11 height 12
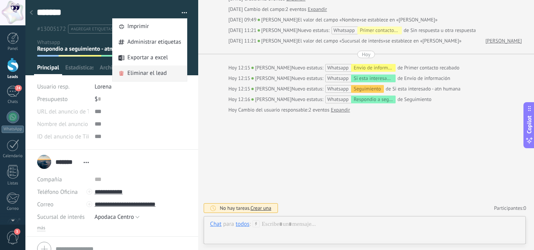
click at [162, 73] on span "Eliminar el lead" at bounding box center [146, 74] width 39 height 16
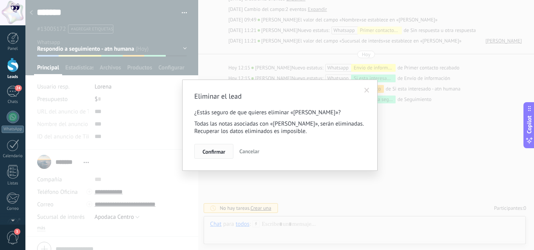
click at [219, 154] on span "Confirmar" at bounding box center [213, 151] width 23 height 5
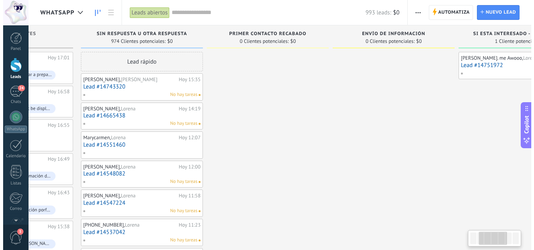
scroll to position [0, 402]
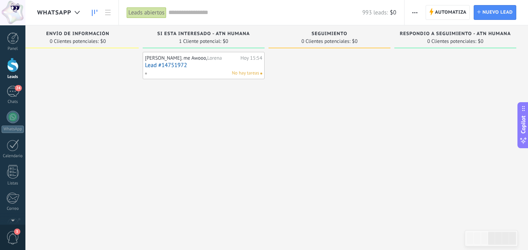
click at [195, 73] on div "No hay tareas" at bounding box center [202, 73] width 114 height 7
click at [224, 58] on div "[PERSON_NAME]. me Awooo, [PERSON_NAME]" at bounding box center [191, 58] width 93 height 6
click at [249, 68] on link "Lead #14751972" at bounding box center [203, 65] width 117 height 7
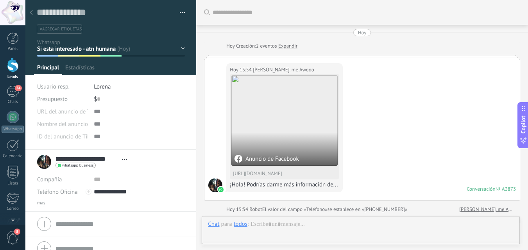
type textarea "**********"
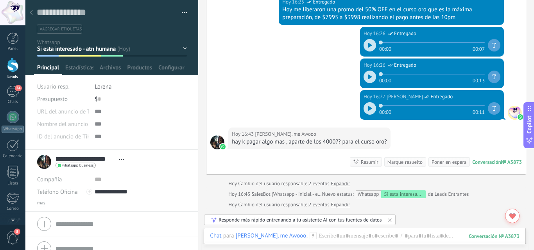
scroll to position [580, 0]
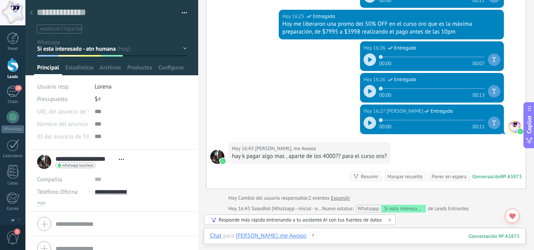
click at [338, 235] on div at bounding box center [364, 244] width 309 height 23
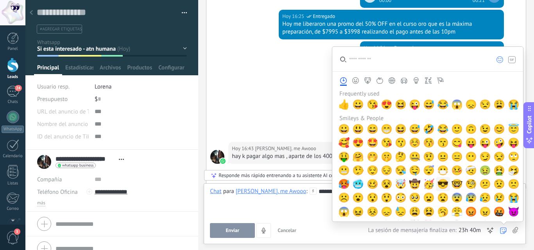
click at [442, 184] on span "😎" at bounding box center [443, 184] width 12 height 11
click at [317, 198] on div "**********" at bounding box center [364, 203] width 309 height 30
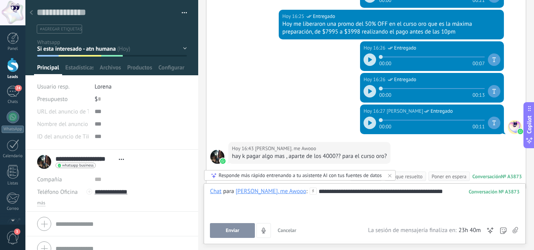
click at [217, 230] on button "Enviar" at bounding box center [232, 231] width 45 height 15
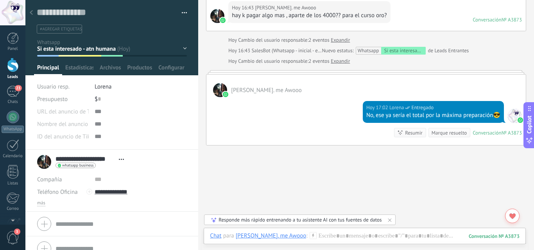
scroll to position [698, 0]
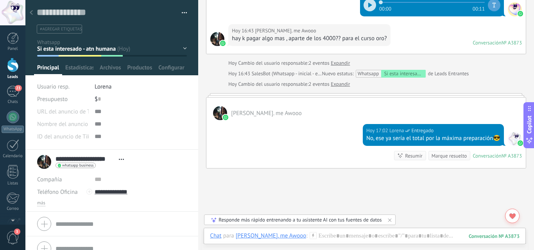
click at [0, 0] on div "Sin respuesta u otra respuesta Primer contacto recabado Envío de información Si…" at bounding box center [0, 0] width 0 height 0
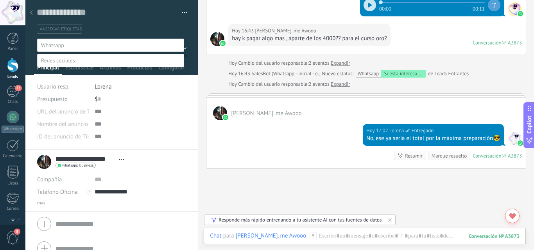
click at [188, 55] on div at bounding box center [279, 125] width 508 height 250
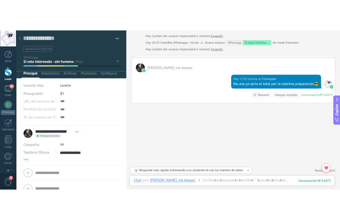
scroll to position [760, 0]
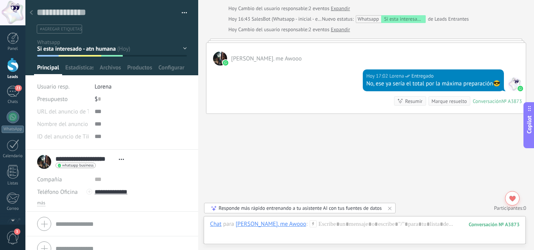
click at [29, 14] on div at bounding box center [31, 12] width 11 height 15
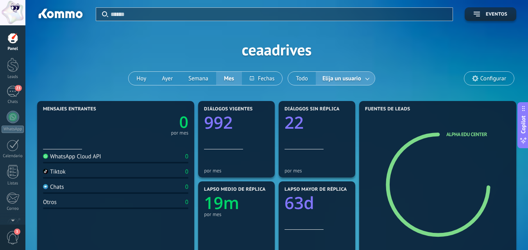
click at [268, 51] on div "Aplicar Eventos ceaadrives [PERSON_NAME] Semana Mes Todo Elija un usuario Confi…" at bounding box center [276, 49] width 479 height 99
click at [426, 54] on div "Aplicar Eventos ceaadrives [PERSON_NAME] Semana Mes Todo Elija un usuario Confi…" at bounding box center [276, 49] width 479 height 99
click at [490, 73] on span "Configurar" at bounding box center [489, 78] width 50 height 13
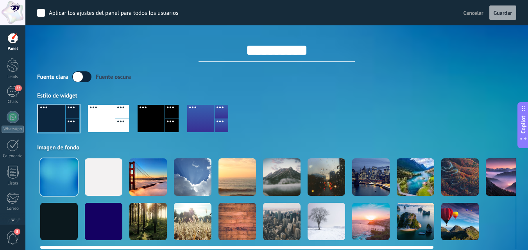
click at [513, 181] on div at bounding box center [505, 178] width 38 height 38
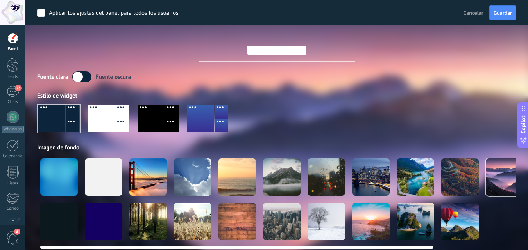
click at [105, 176] on div at bounding box center [104, 178] width 38 height 38
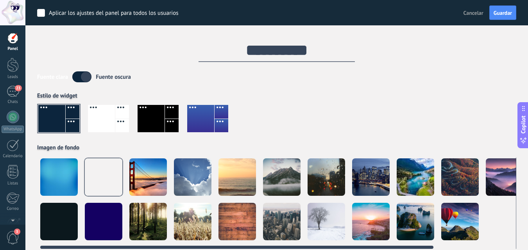
click at [91, 214] on div at bounding box center [104, 222] width 38 height 38
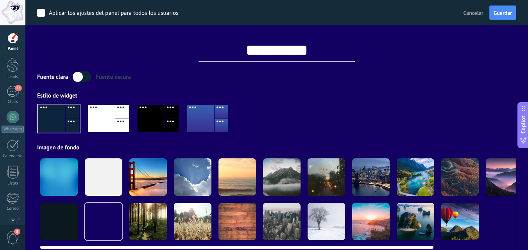
click at [237, 185] on div at bounding box center [237, 178] width 38 height 38
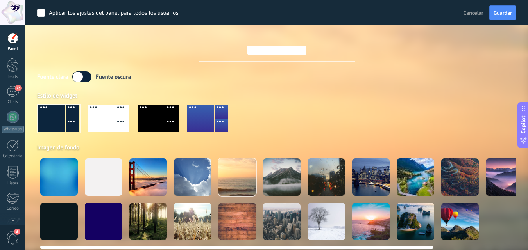
click at [340, 177] on div at bounding box center [327, 178] width 38 height 38
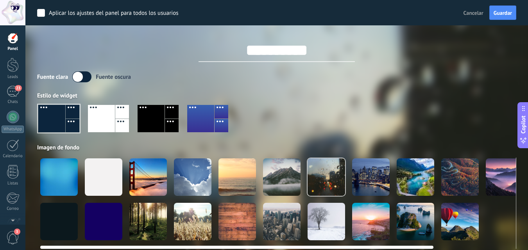
click at [290, 184] on div at bounding box center [282, 178] width 38 height 38
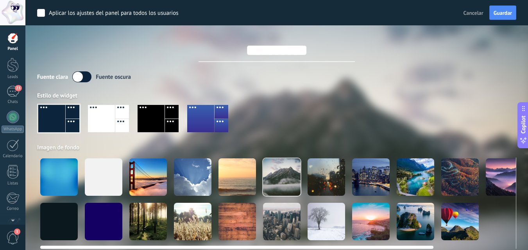
click at [320, 218] on div at bounding box center [327, 222] width 38 height 38
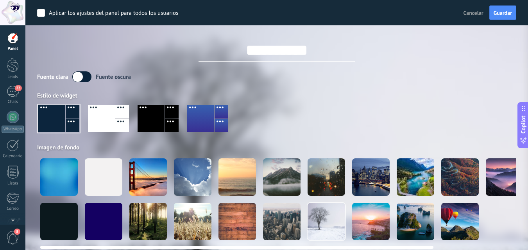
click at [102, 181] on div at bounding box center [104, 178] width 38 height 38
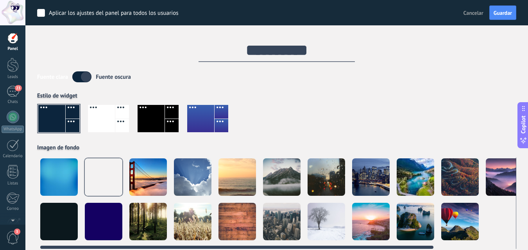
click at [64, 179] on div at bounding box center [59, 178] width 38 height 38
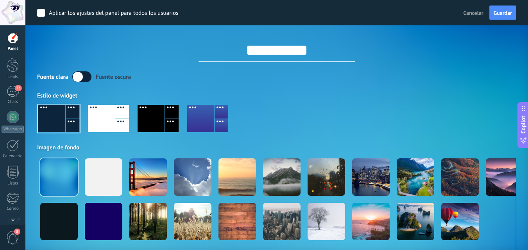
click at [486, 8] on button "Cancelar" at bounding box center [473, 13] width 26 height 12
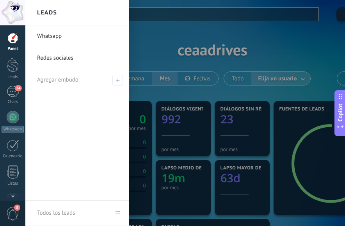
click at [9, 84] on div "Panel Leads 24 Chats WhatsApp Clientes" at bounding box center [12, 165] width 25 height 267
click at [11, 77] on div "Leads" at bounding box center [13, 77] width 23 height 5
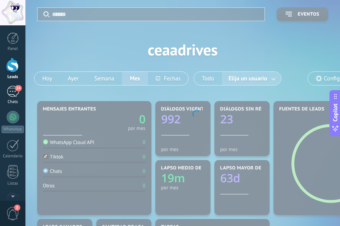
click at [13, 91] on div "24" at bounding box center [13, 91] width 13 height 11
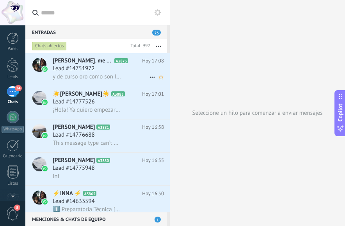
click at [106, 65] on div "Lead #14751972" at bounding box center [108, 69] width 111 height 8
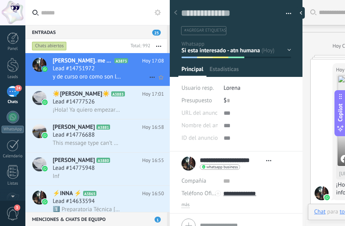
type textarea "**********"
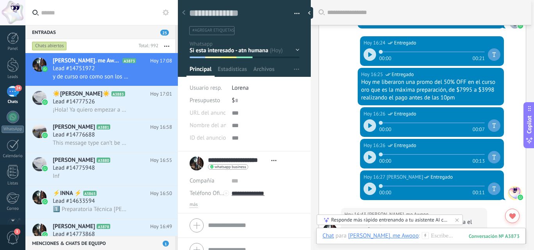
scroll to position [574, 0]
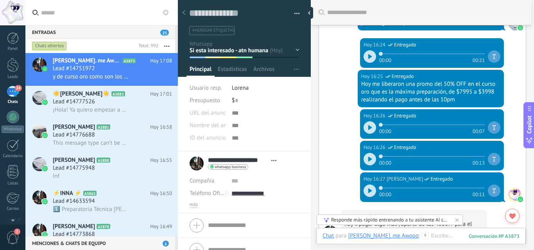
click at [365, 52] on div at bounding box center [369, 56] width 13 height 13
click at [435, 234] on div at bounding box center [420, 244] width 197 height 23
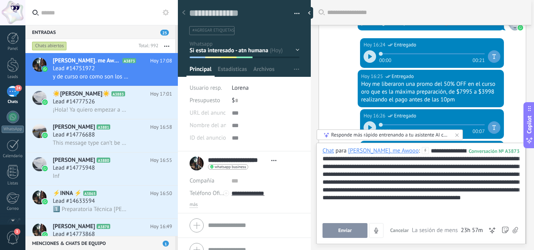
click at [354, 233] on button "Enviar" at bounding box center [344, 231] width 45 height 15
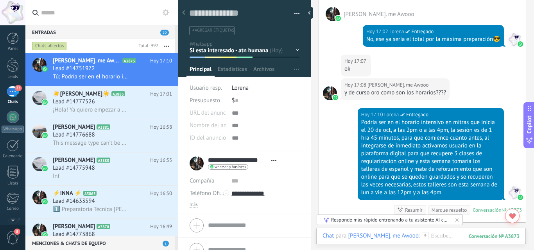
scroll to position [874, 0]
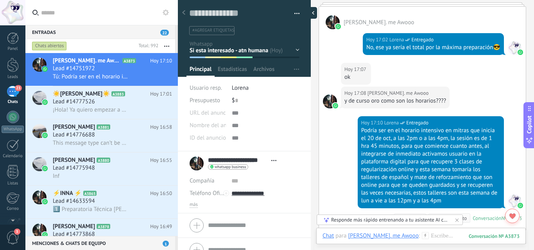
click at [305, 16] on div at bounding box center [311, 13] width 12 height 12
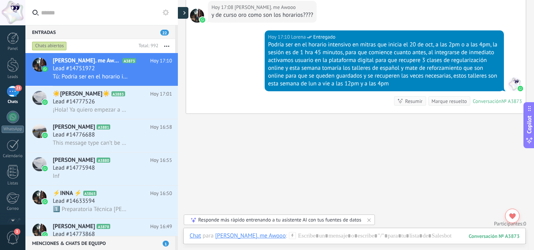
click at [182, 12] on div at bounding box center [183, 13] width 12 height 12
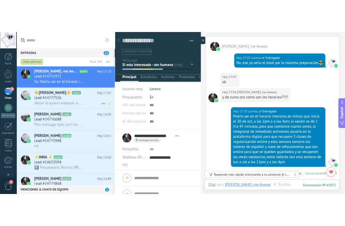
scroll to position [12, 0]
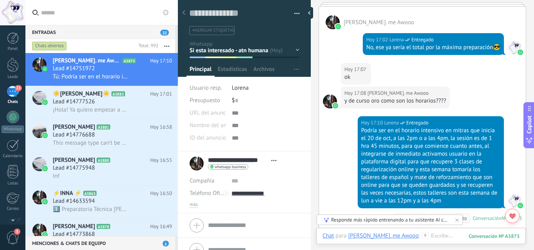
click at [14, 94] on div "23" at bounding box center [13, 91] width 13 height 11
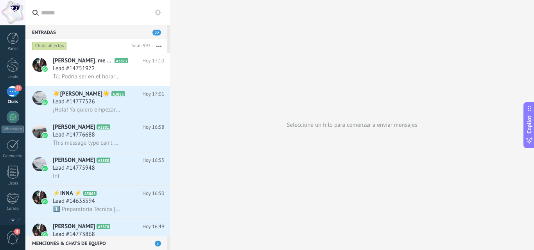
scroll to position [12, 0]
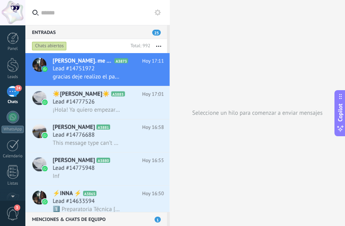
click at [296, 21] on div "Seleccione un hilo para comenzar a enviar mensajes" at bounding box center [257, 113] width 175 height 226
click at [122, 81] on div "[PERSON_NAME]. me Awooo A3873 Hoy 17:11 Lead #14751972 gracias deje realizo el …" at bounding box center [111, 69] width 117 height 33
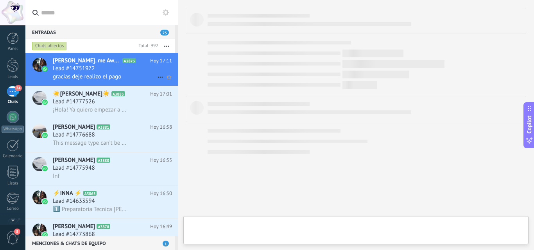
click at [130, 67] on div "Lead #14751972" at bounding box center [112, 69] width 119 height 8
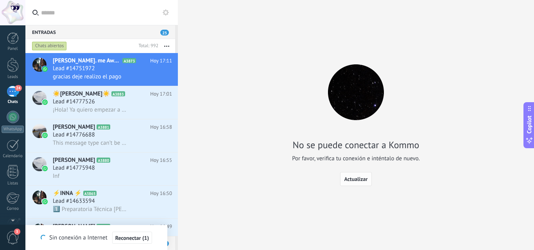
click at [356, 182] on span "Actualizar" at bounding box center [355, 179] width 23 height 5
click at [357, 182] on span "Actualizar" at bounding box center [355, 179] width 23 height 5
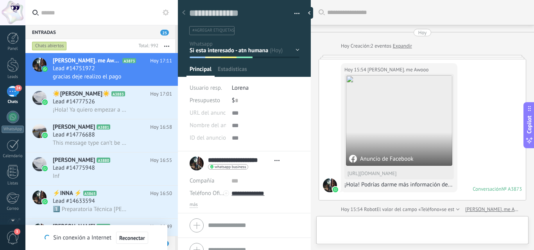
type textarea "**********"
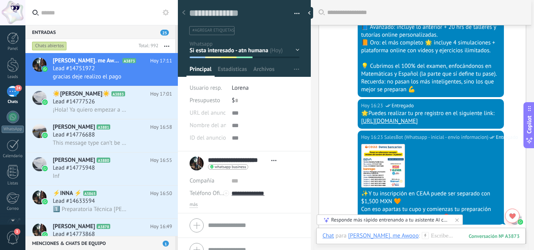
scroll to position [379, 0]
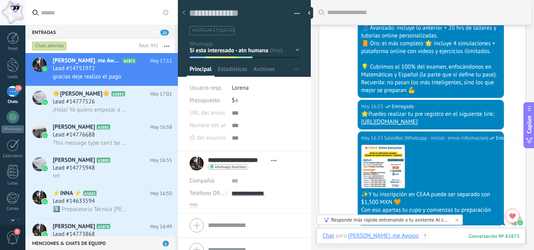
click at [442, 237] on div at bounding box center [420, 244] width 197 height 23
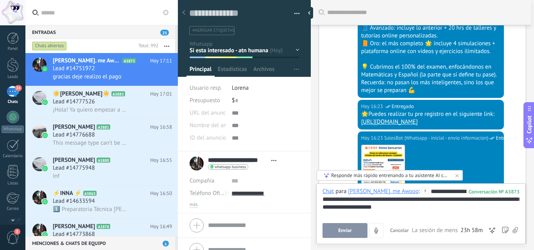
drag, startPoint x: 478, startPoint y: 126, endPoint x: 408, endPoint y: 113, distance: 70.9
click at [408, 113] on div "Hoy 16:23 SalesBot (Whatsapp - inicial - envio informacion) Entregado 🌟Puedes r…" at bounding box center [431, 115] width 146 height 30
copy div "u pre registro en el siguiente link: [URL][DOMAIN_NAME]"
click at [443, 203] on div "**********" at bounding box center [420, 203] width 197 height 30
click at [426, 207] on div "**********" at bounding box center [420, 203] width 197 height 30
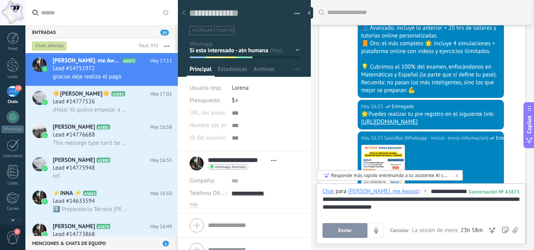
click at [339, 231] on button "Enviar" at bounding box center [344, 231] width 45 height 15
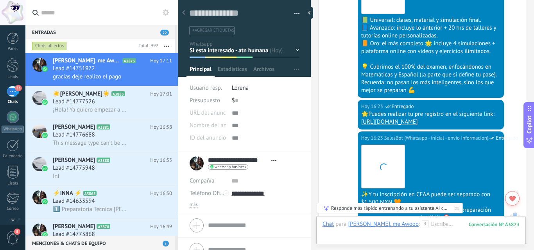
scroll to position [1090, 0]
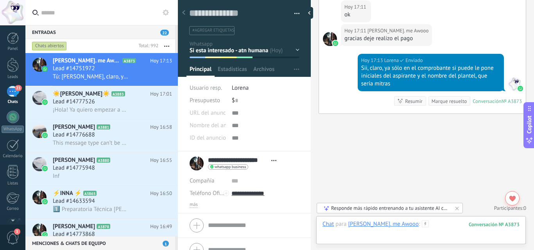
click at [393, 233] on div at bounding box center [420, 232] width 197 height 23
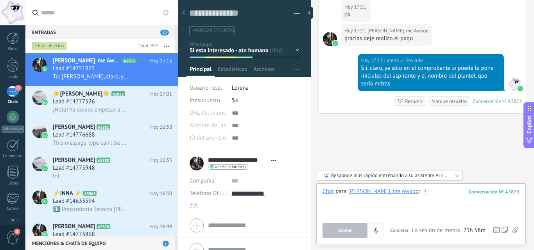
paste div
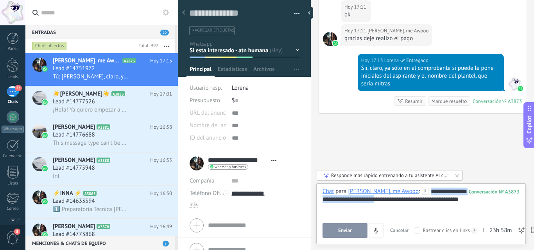
drag, startPoint x: 417, startPoint y: 190, endPoint x: 363, endPoint y: 209, distance: 56.2
click at [363, 209] on div "**********" at bounding box center [420, 203] width 197 height 30
click at [466, 198] on div "**********" at bounding box center [420, 203] width 197 height 30
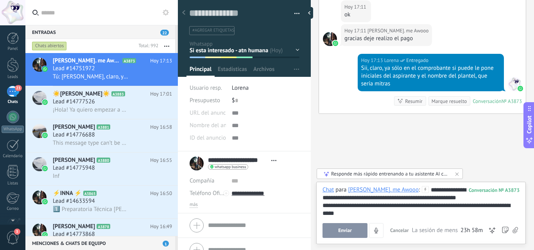
click at [349, 234] on button "Enviar" at bounding box center [344, 231] width 45 height 15
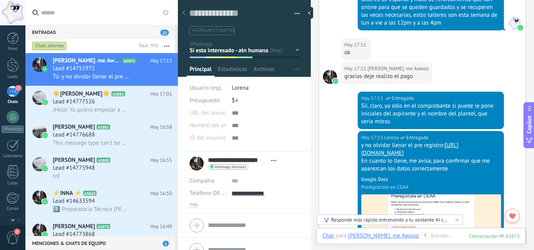
scroll to position [1051, 0]
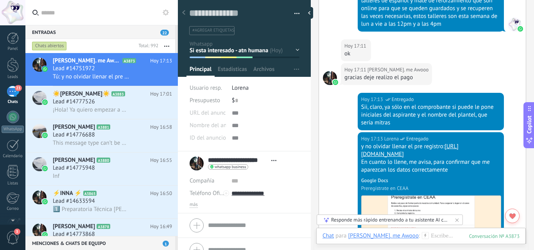
click at [178, 13] on div at bounding box center [178, 125] width 0 height 250
click at [186, 12] on div at bounding box center [183, 12] width 11 height 15
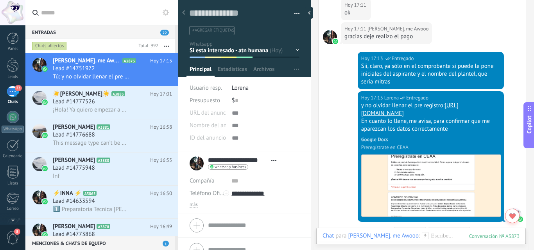
scroll to position [12, 0]
click at [107, 64] on span "[PERSON_NAME]. me Awooo" at bounding box center [87, 61] width 68 height 8
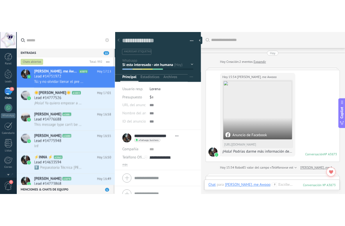
scroll to position [1092, 0]
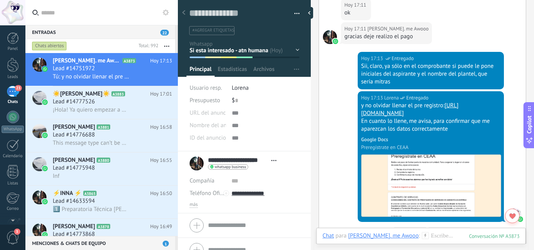
click at [9, 95] on div "23" at bounding box center [13, 91] width 13 height 11
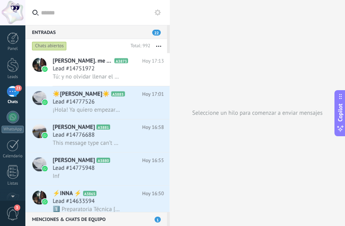
scroll to position [7, 0]
click at [96, 79] on span "Tú: y no olvidar llenar el pre registro: [URL][DOMAIN_NAME] En cuanto [PERSON_N…" at bounding box center [87, 76] width 68 height 7
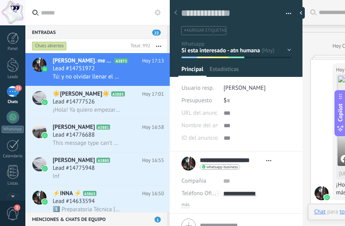
type textarea "**********"
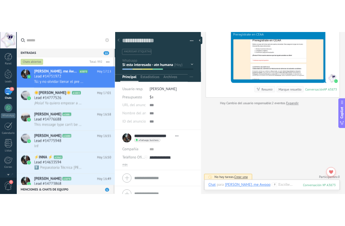
scroll to position [1236, 0]
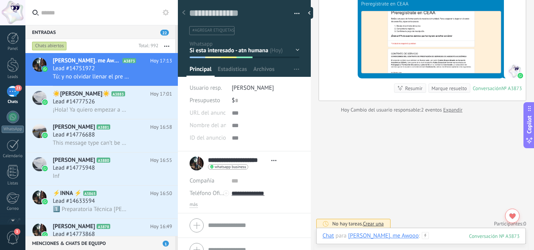
click at [455, 239] on div at bounding box center [420, 244] width 197 height 23
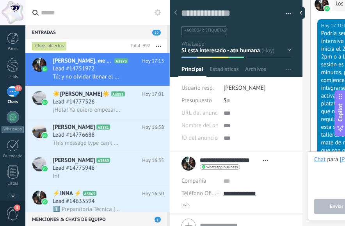
click at [291, 111] on div "Pasar Copiar" at bounding box center [258, 113] width 68 height 13
click at [175, 14] on icon at bounding box center [175, 12] width 3 height 5
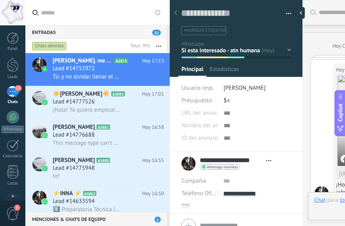
type textarea "**********"
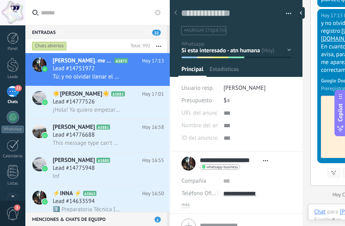
scroll to position [12, 0]
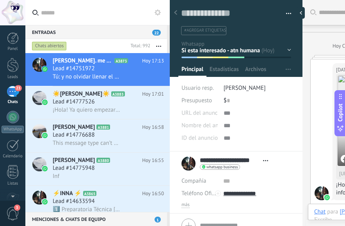
scroll to position [12, 0]
